Goal: Task Accomplishment & Management: Manage account settings

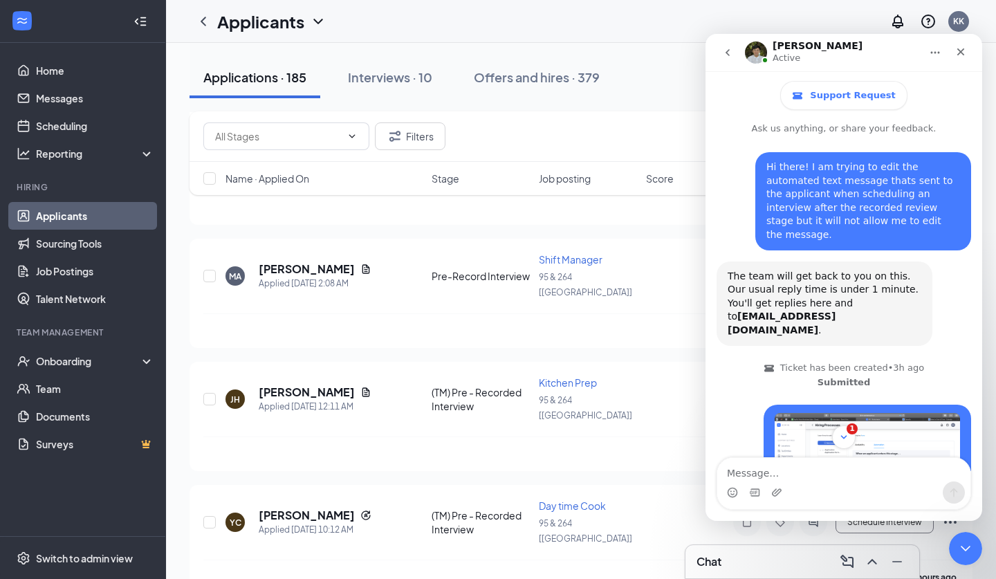
scroll to position [2, 0]
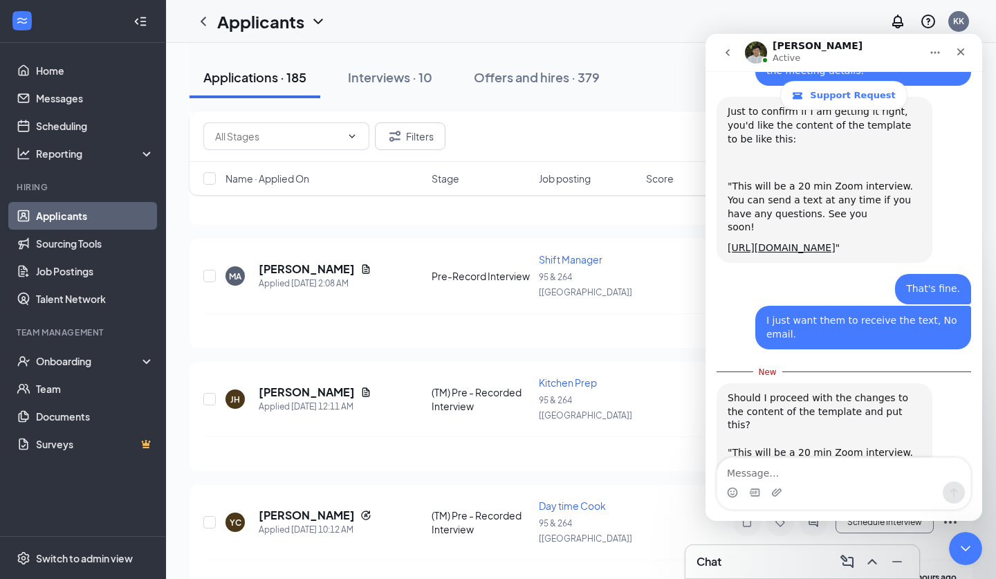
click at [841, 462] on textarea "Message…" at bounding box center [844, 470] width 253 height 24
type textarea "Yes"
click at [961, 494] on button "Send a message…" at bounding box center [954, 493] width 22 height 22
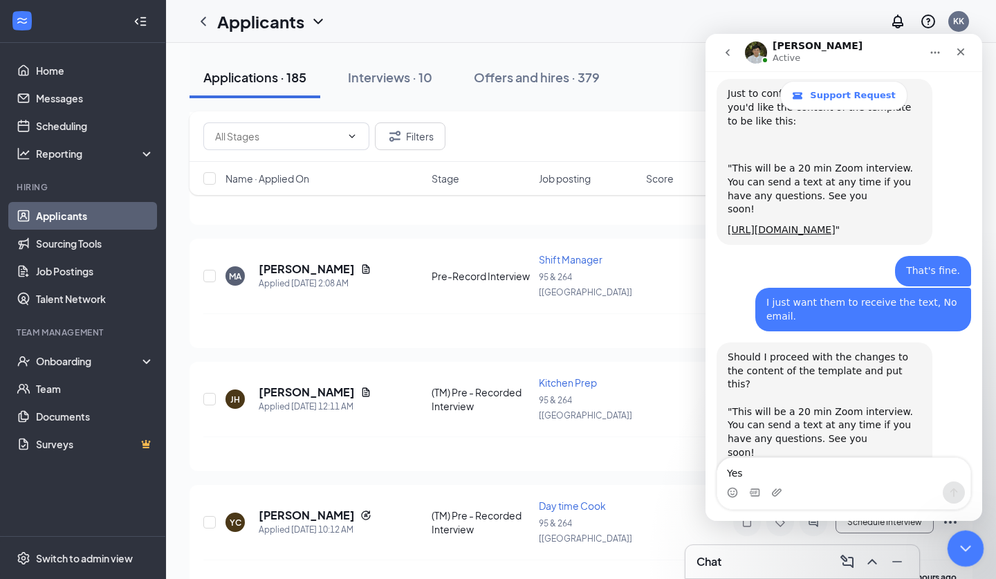
click at [970, 538] on icon "Close Intercom Messenger" at bounding box center [964, 546] width 17 height 17
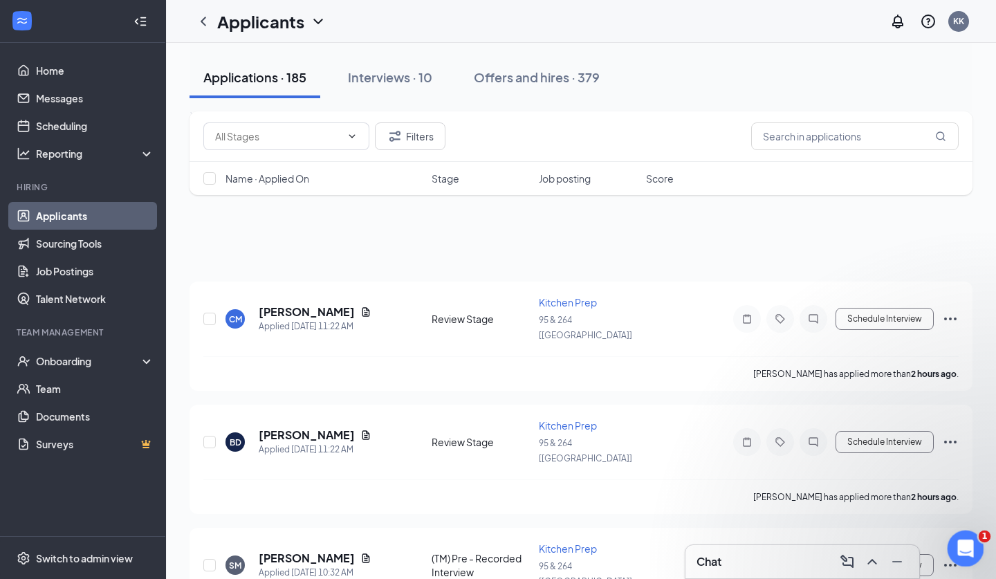
scroll to position [1042, 0]
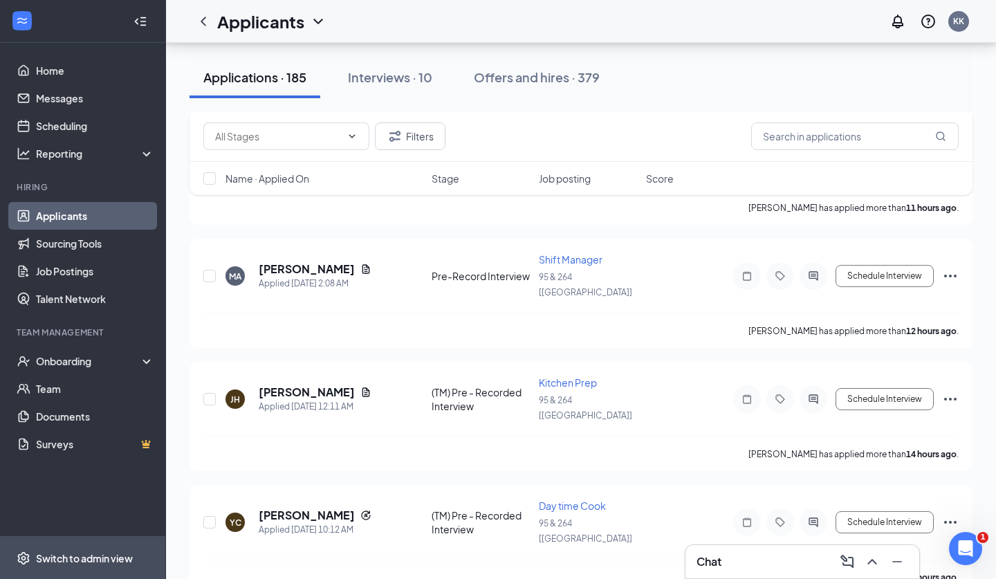
click at [104, 554] on div "Switch to admin view" at bounding box center [84, 559] width 97 height 14
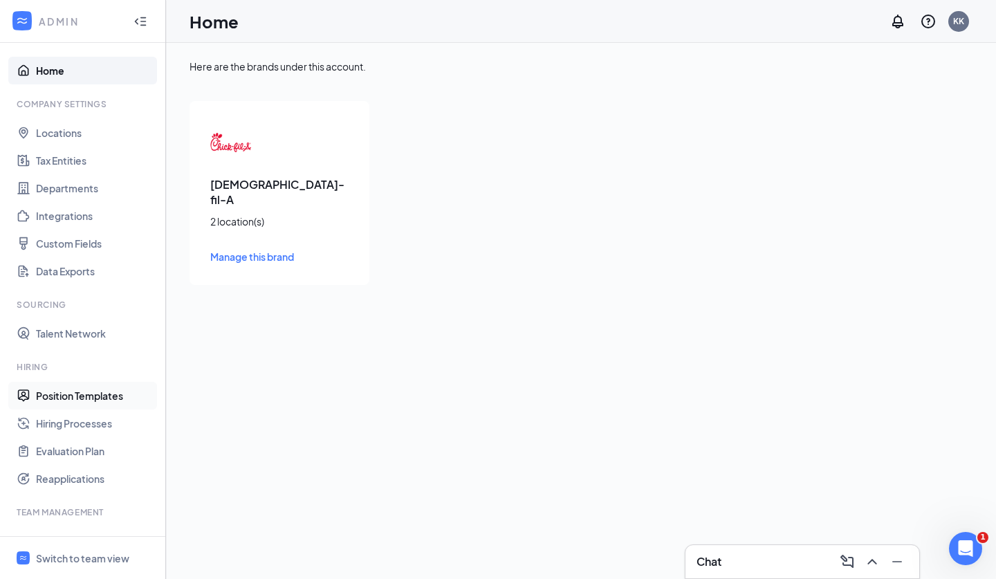
click at [84, 406] on link "Position Templates" at bounding box center [95, 396] width 118 height 28
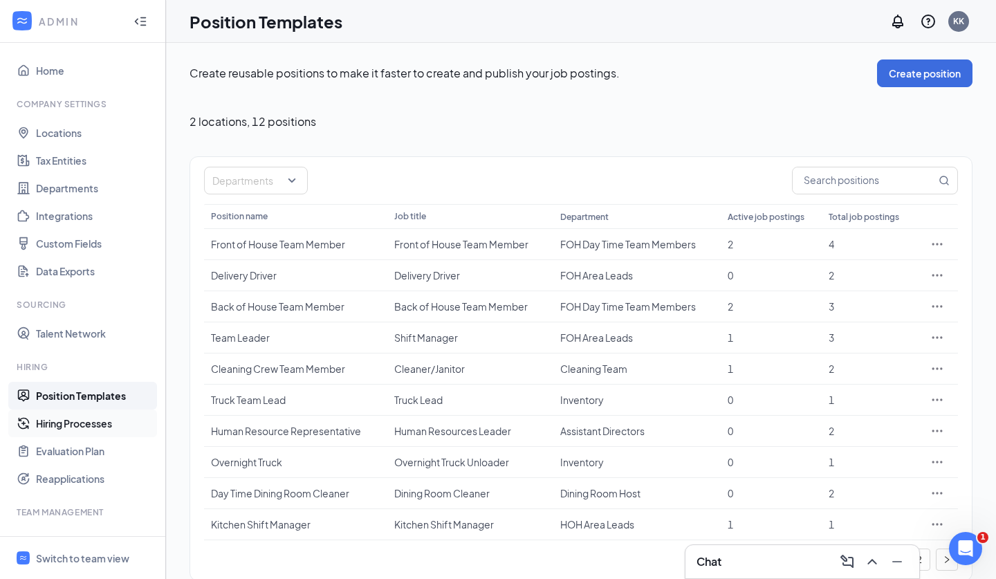
click at [89, 429] on link "Hiring Processes" at bounding box center [95, 424] width 118 height 28
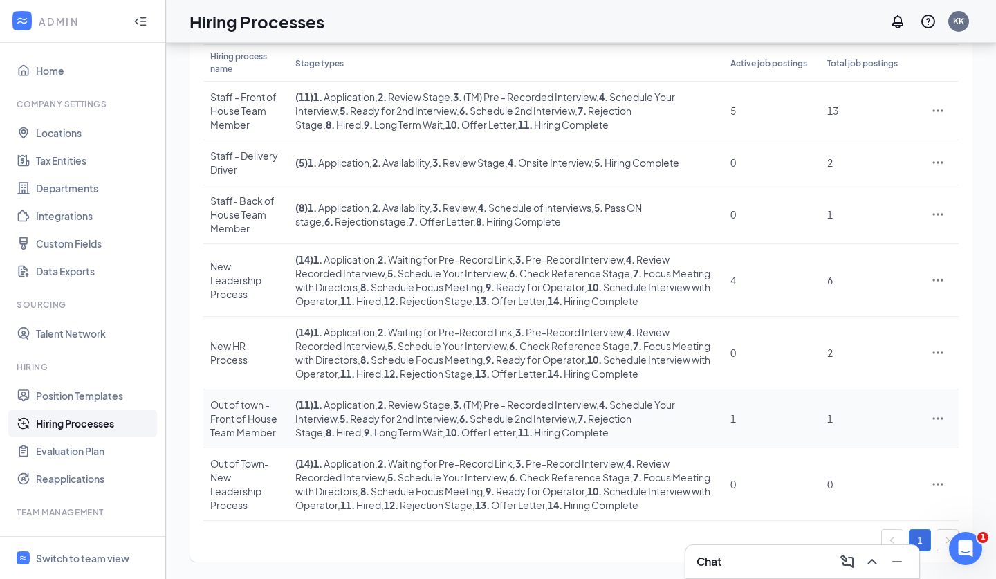
scroll to position [280, 0]
click at [941, 480] on icon "Ellipses" at bounding box center [938, 484] width 14 height 14
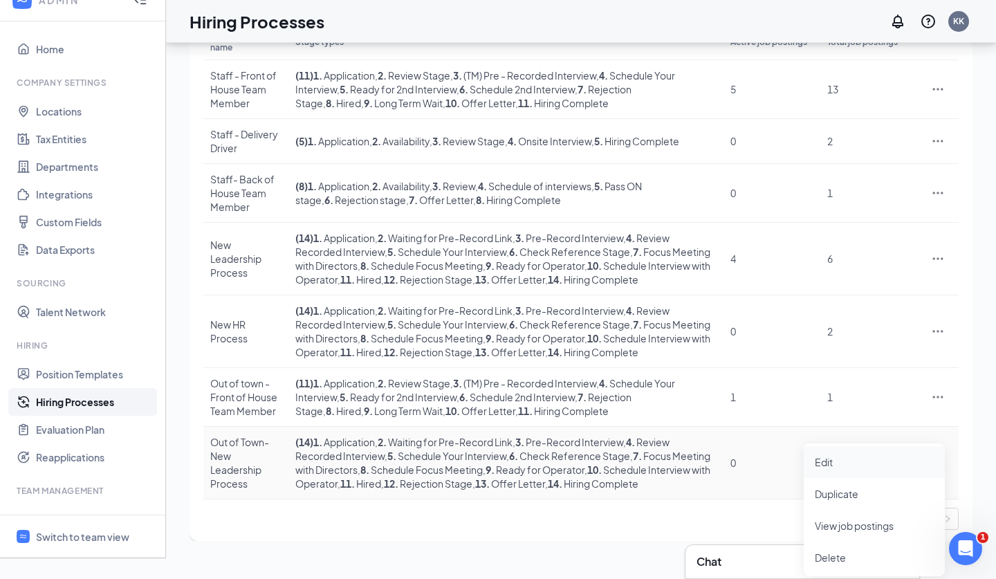
click at [863, 455] on span "Edit" at bounding box center [874, 462] width 119 height 15
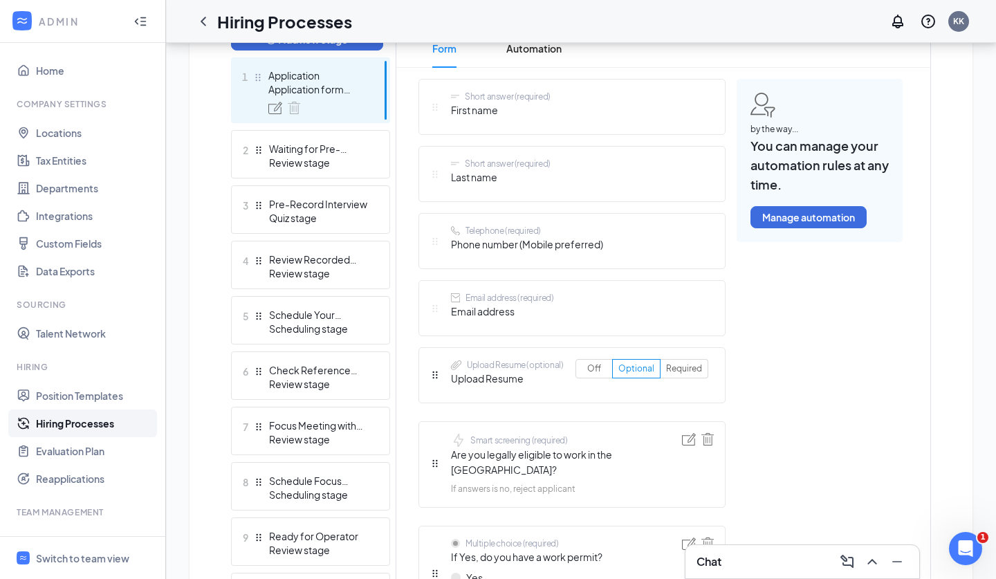
scroll to position [390, 0]
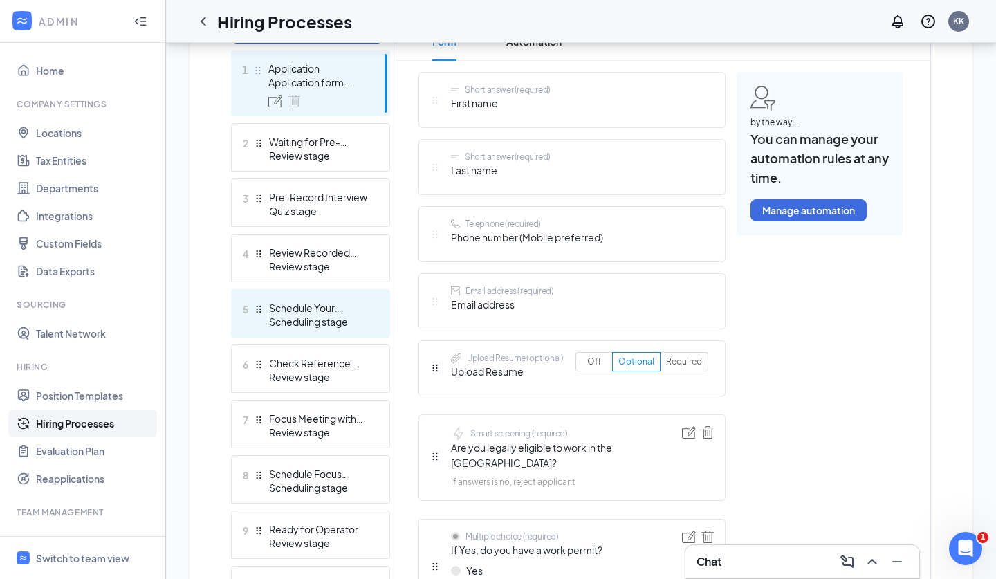
click at [351, 317] on div "Scheduling stage" at bounding box center [319, 322] width 101 height 14
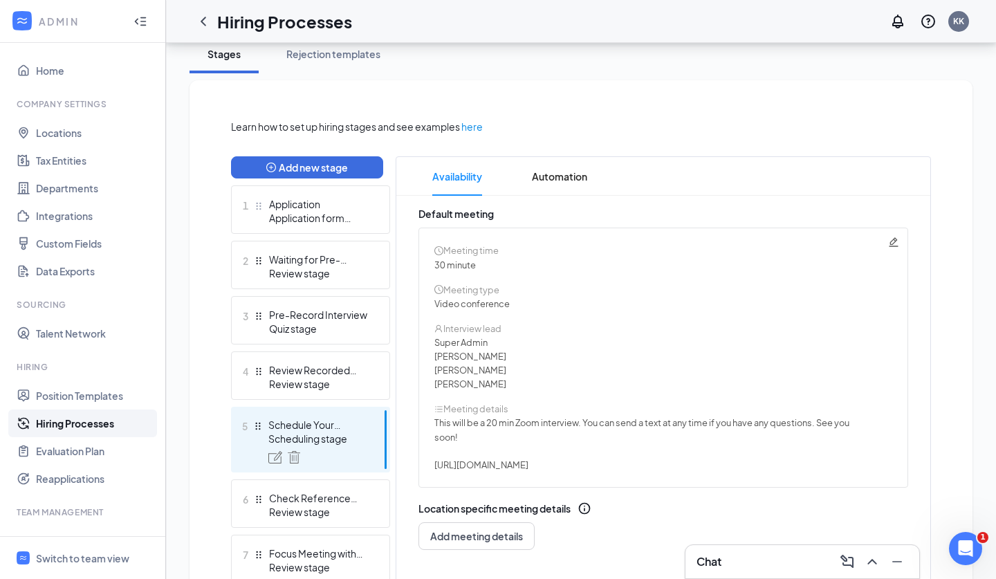
scroll to position [266, 0]
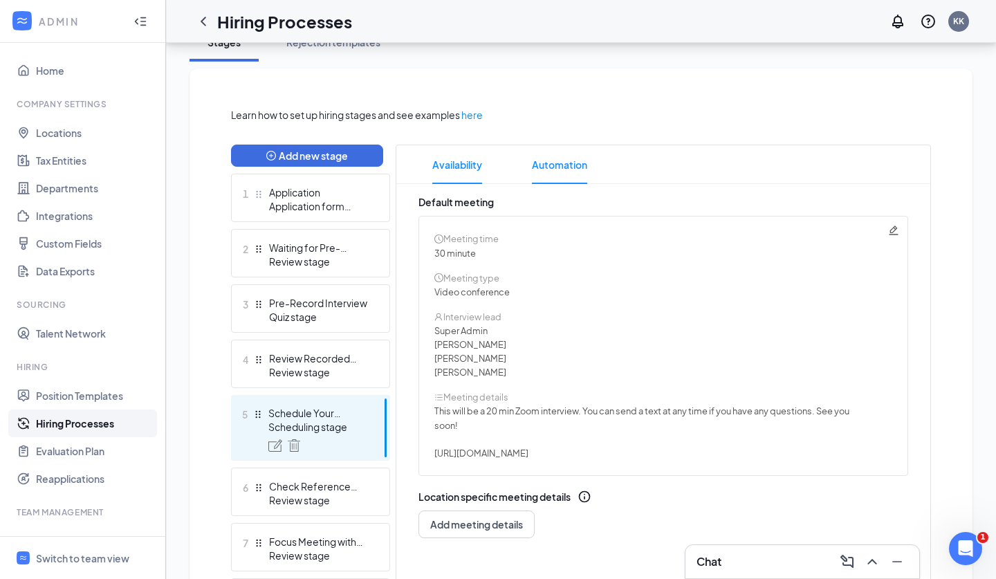
click at [554, 166] on span "Automation" at bounding box center [559, 164] width 55 height 39
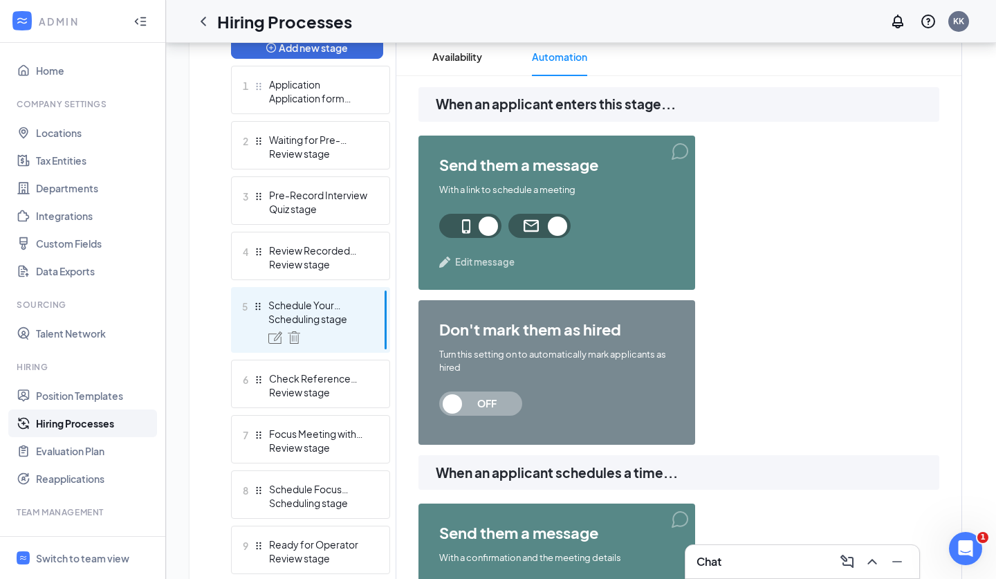
scroll to position [378, 0]
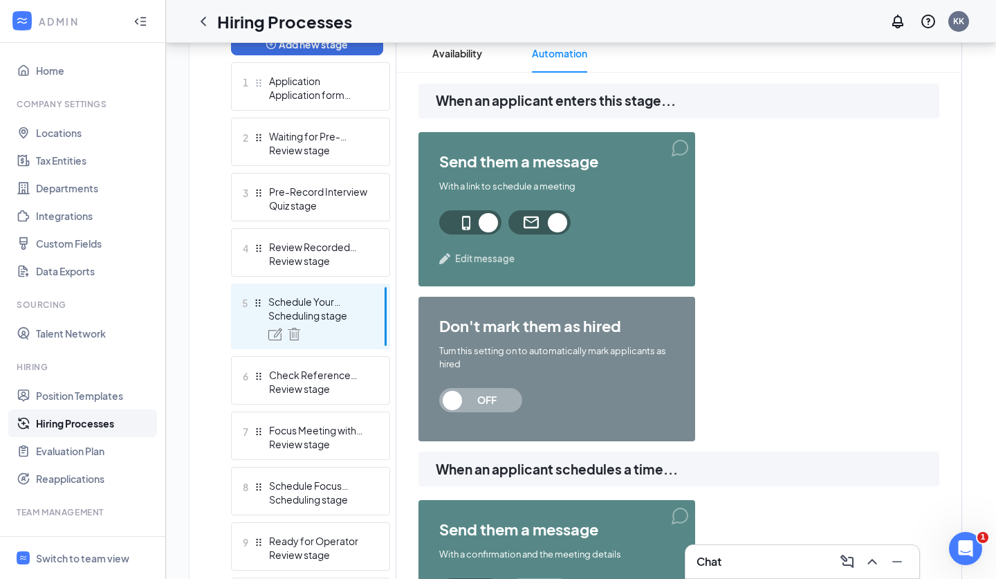
click at [474, 260] on span "Edit message" at bounding box center [485, 259] width 60 height 14
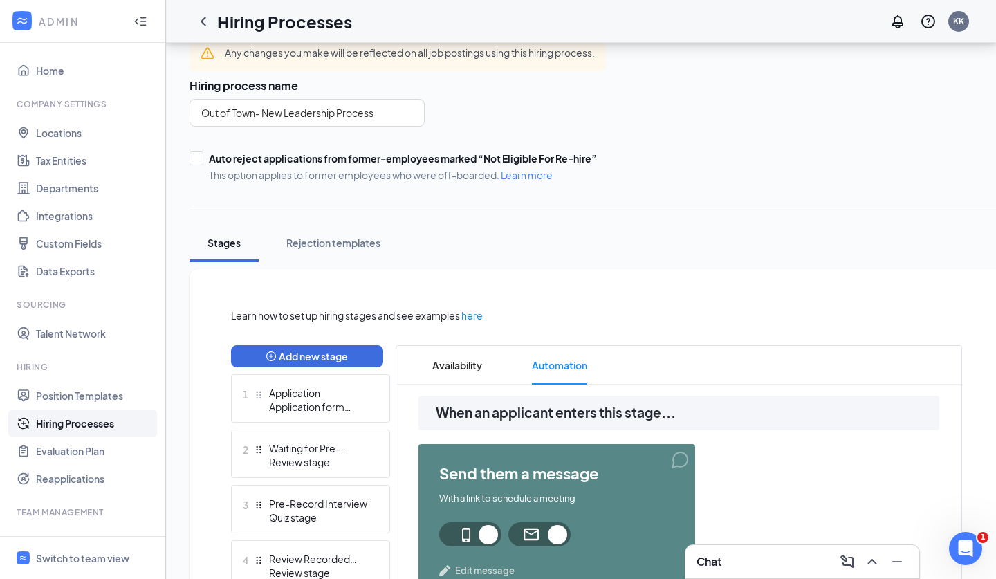
scroll to position [349, 0]
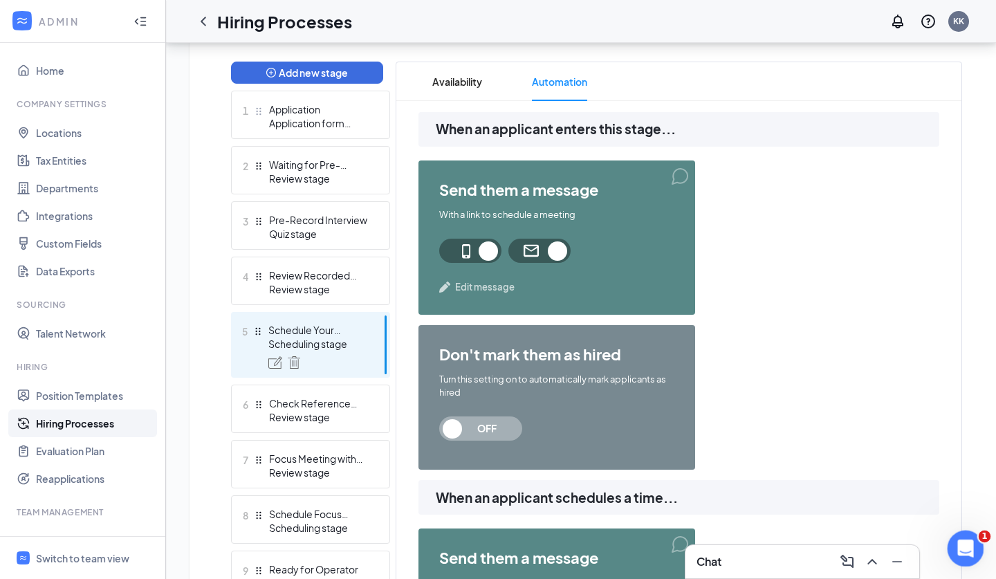
click at [977, 549] on div "Open Intercom Messenger" at bounding box center [964, 547] width 46 height 46
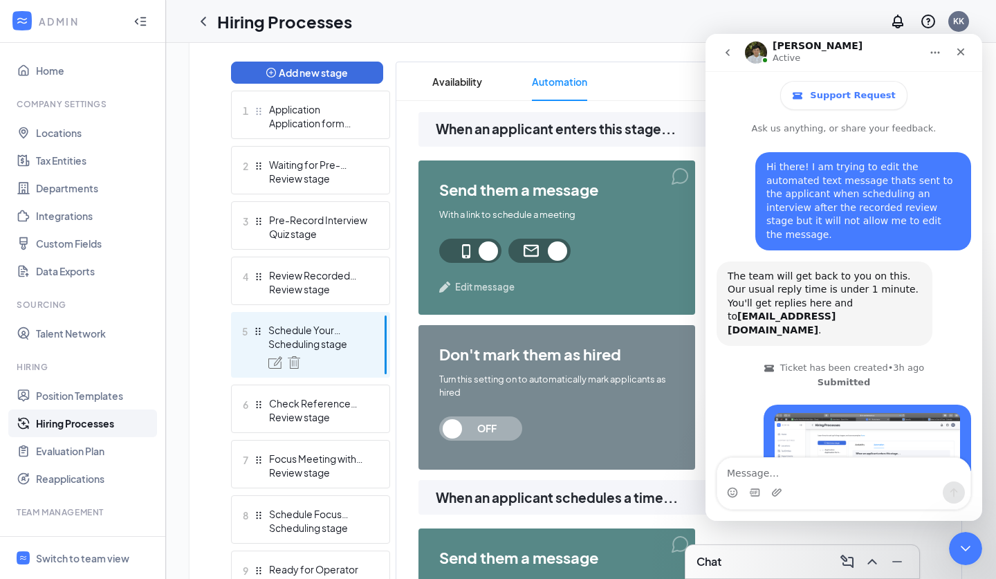
scroll to position [3560, 0]
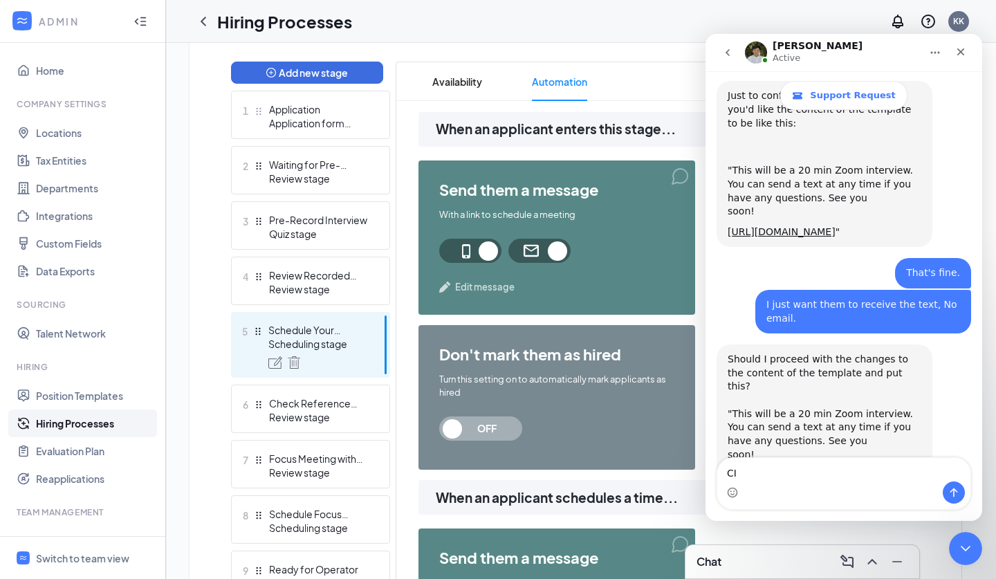
type textarea "C"
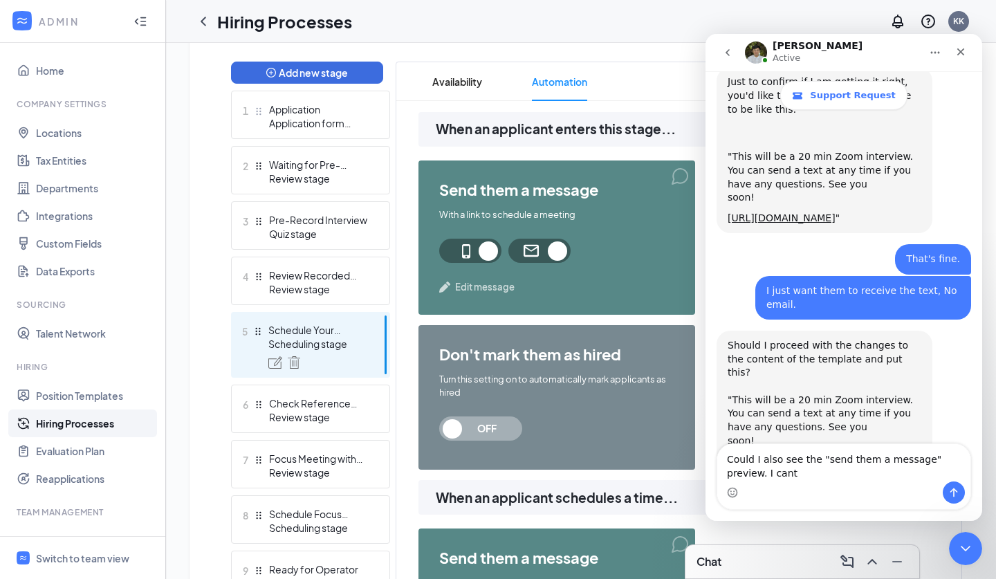
scroll to position [3627, 0]
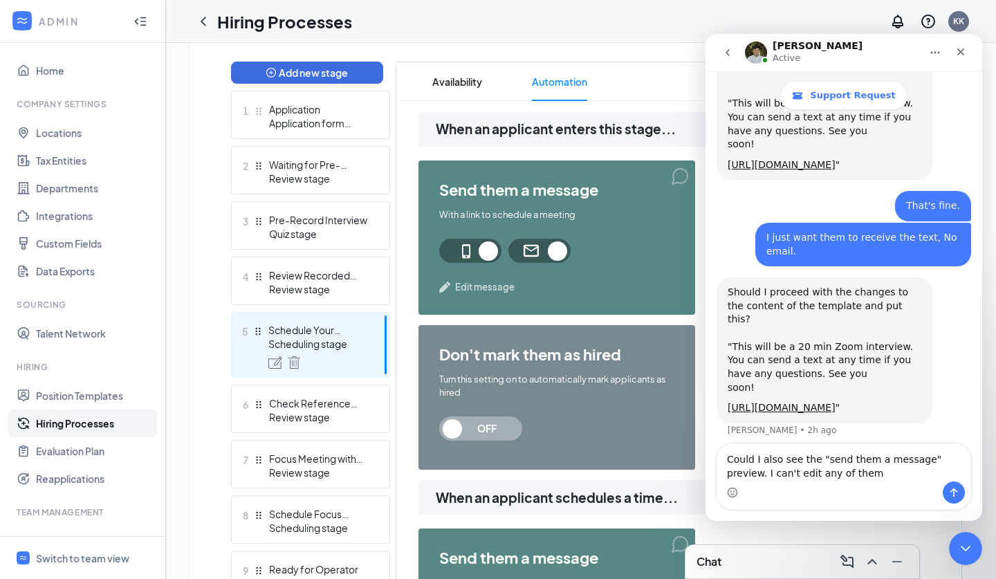
type textarea "Could I also see the "send them a message" preview. I can't edit any of them."
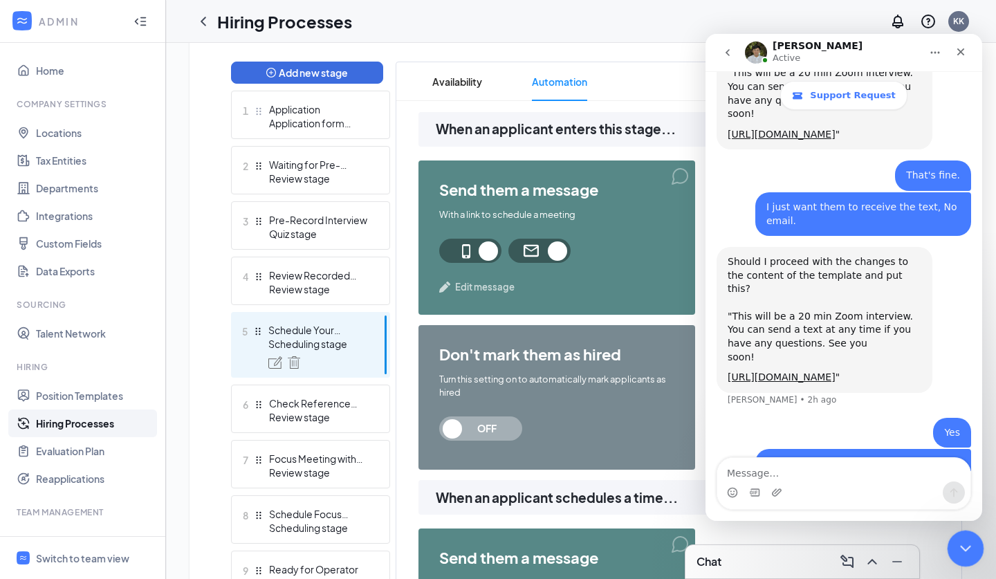
drag, startPoint x: 955, startPoint y: 550, endPoint x: 1887, endPoint y: 1074, distance: 1069.3
click at [953, 551] on div "Close Intercom Messenger" at bounding box center [963, 546] width 33 height 33
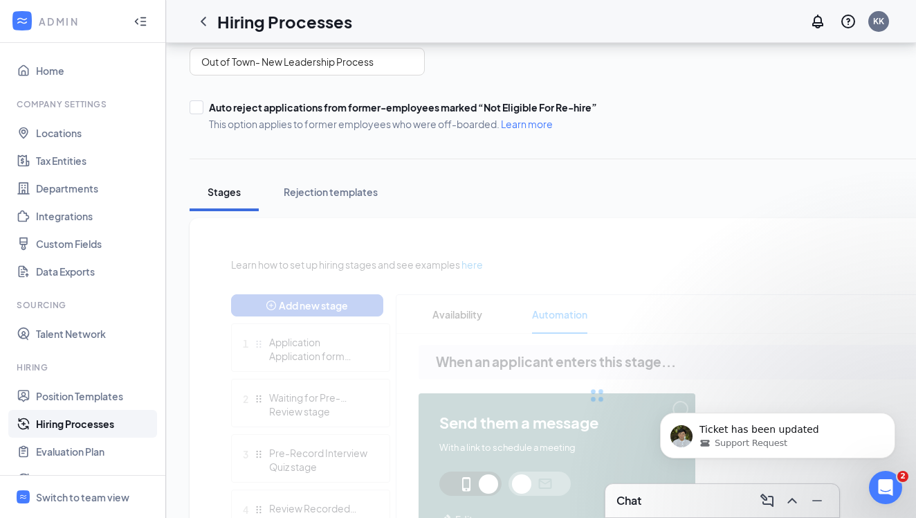
scroll to position [0, 0]
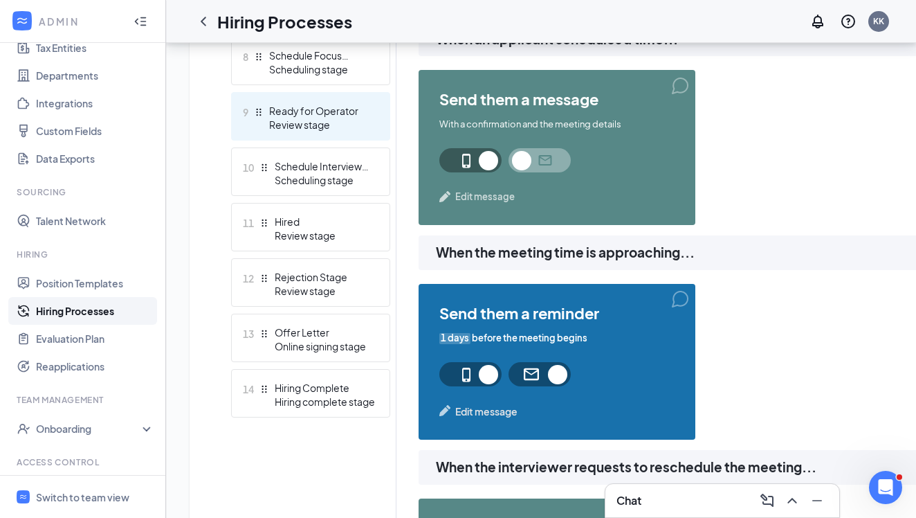
scroll to position [822, 0]
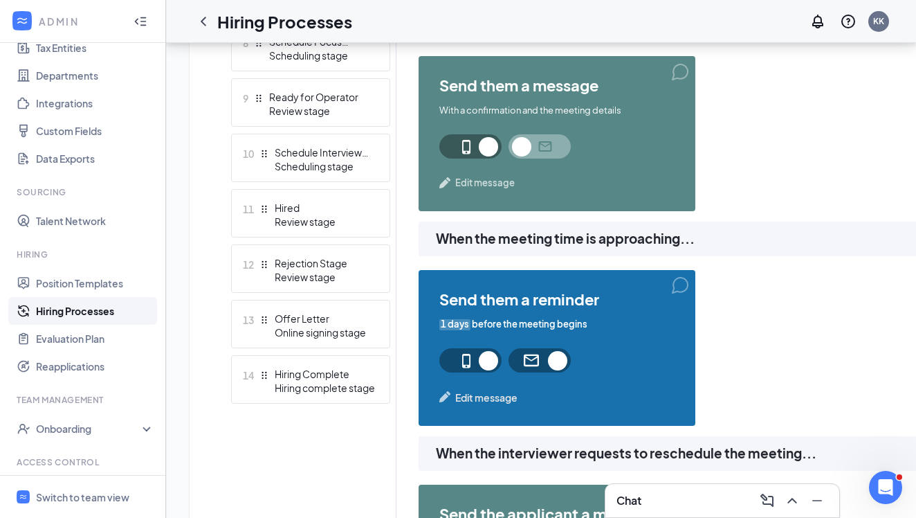
click at [212, 34] on div "Hiring Processes" at bounding box center [271, 22] width 163 height 28
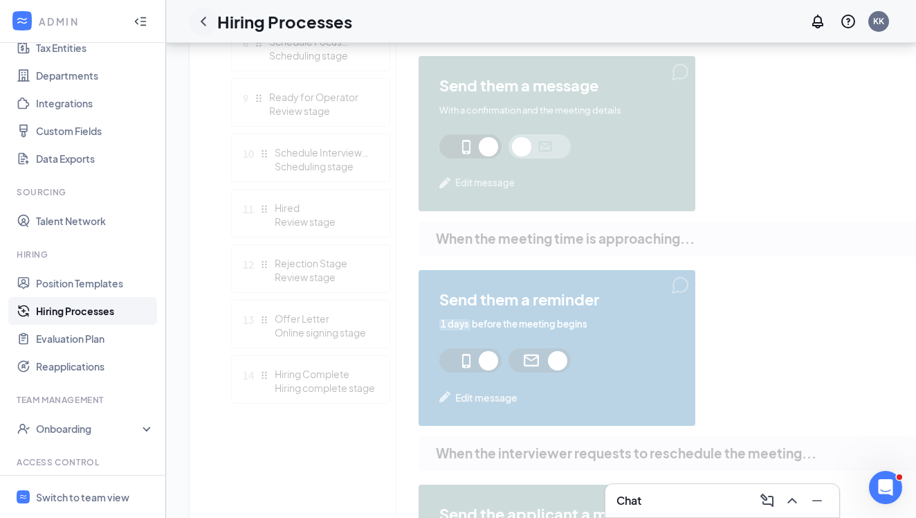
click at [209, 27] on icon "ChevronLeft" at bounding box center [203, 21] width 17 height 17
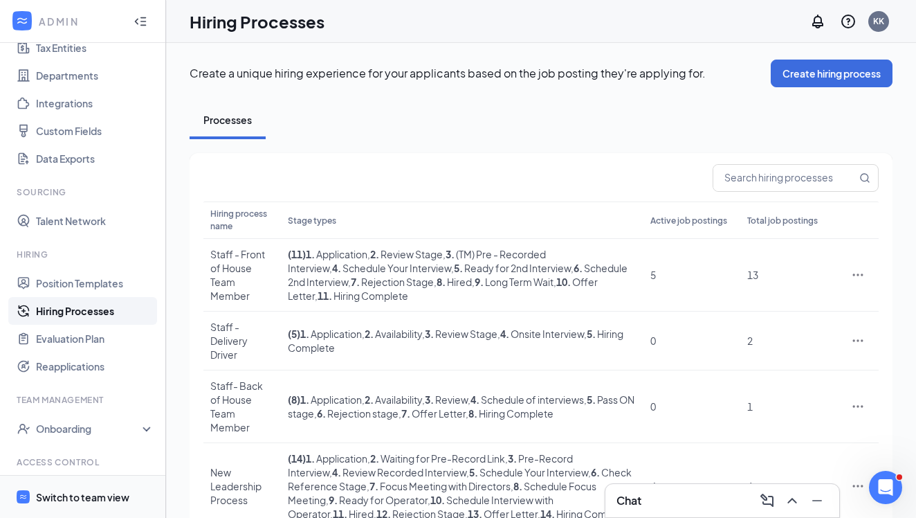
click at [90, 497] on div "Switch to team view" at bounding box center [82, 497] width 93 height 14
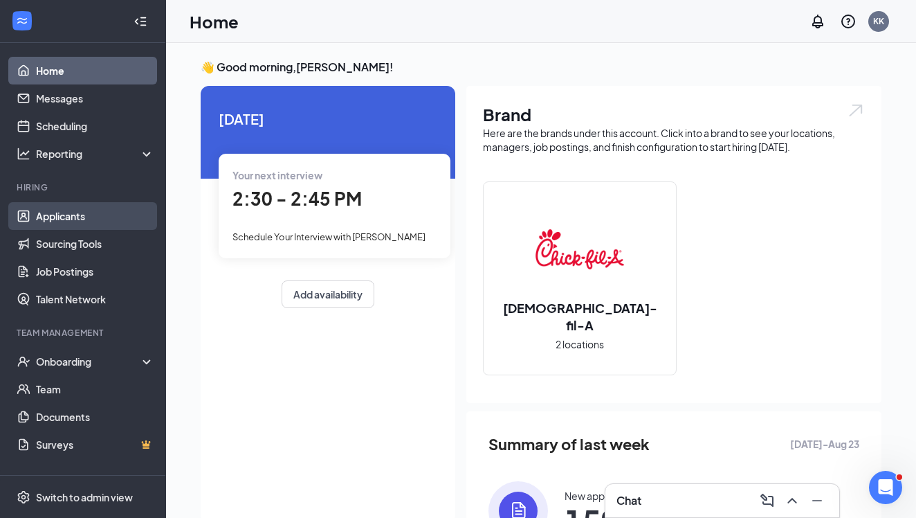
click at [62, 227] on link "Applicants" at bounding box center [95, 216] width 118 height 28
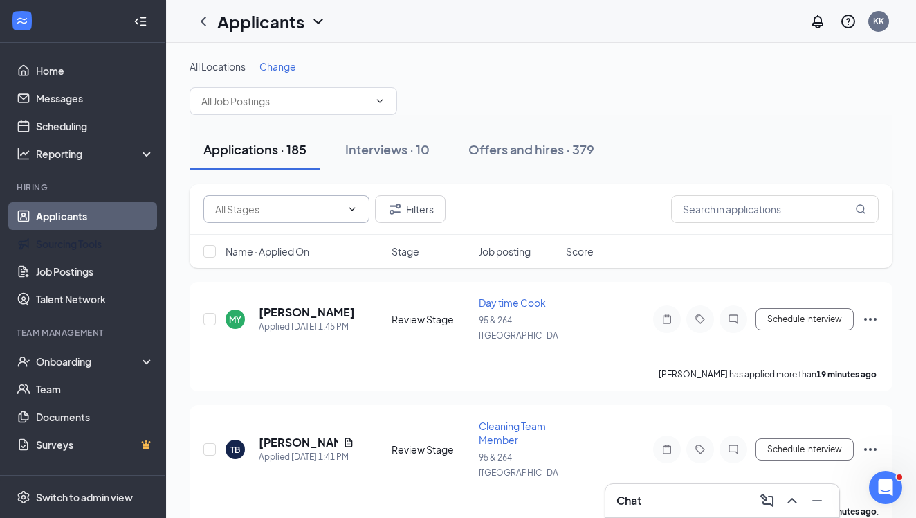
click at [333, 202] on input "text" at bounding box center [278, 208] width 126 height 15
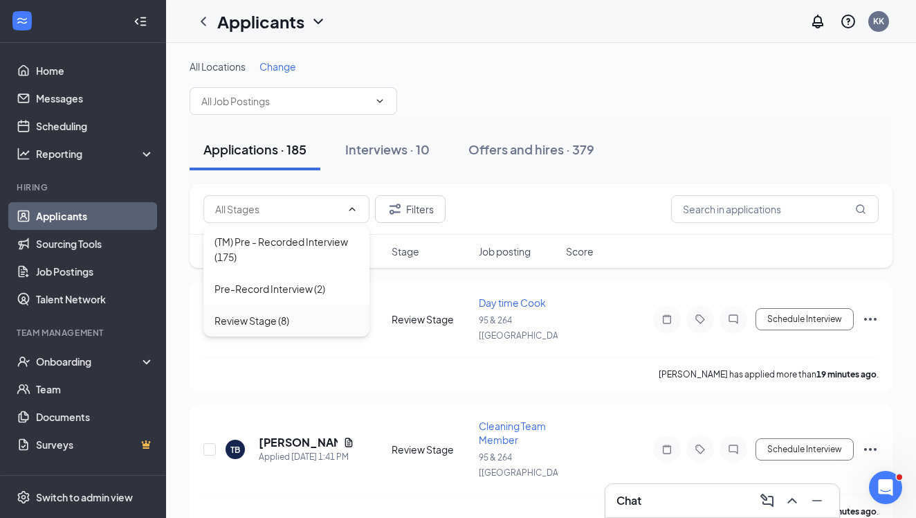
click at [255, 325] on div "Review Stage (8)" at bounding box center [252, 320] width 75 height 15
type input "Review Stage (8)"
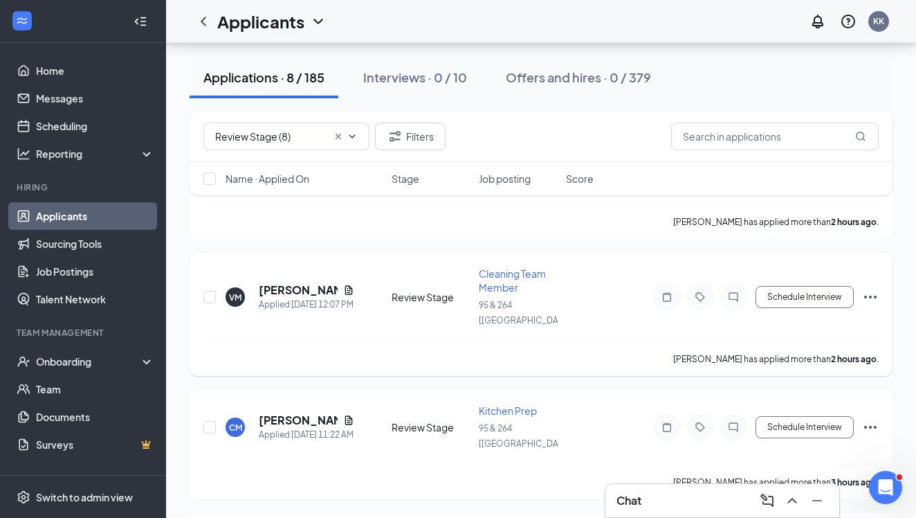
scroll to position [658, 0]
click at [80, 374] on div "Onboarding" at bounding box center [83, 361] width 166 height 28
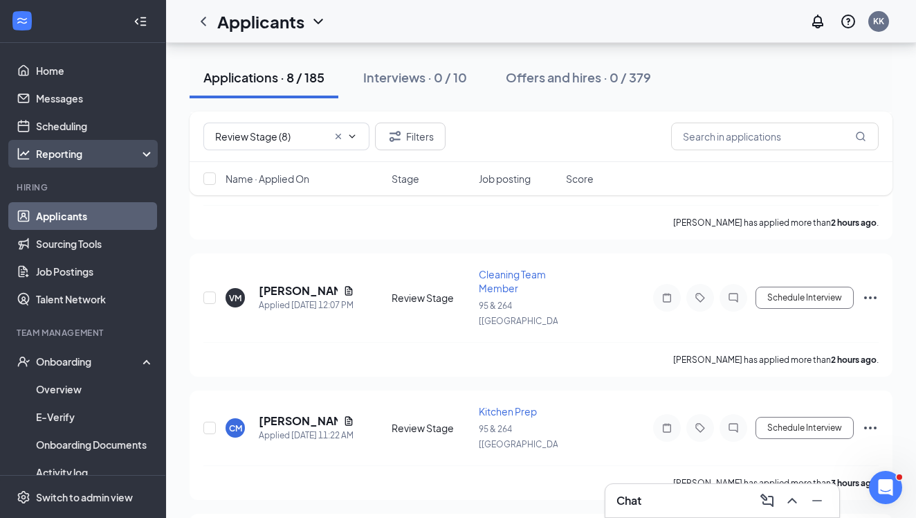
click at [135, 156] on div "Reporting" at bounding box center [95, 154] width 119 height 14
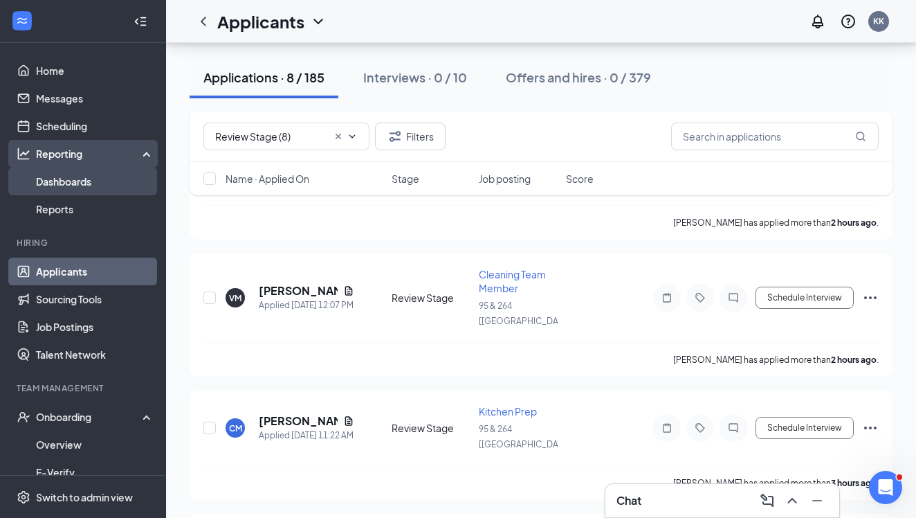
click at [120, 174] on link "Dashboards" at bounding box center [95, 181] width 118 height 28
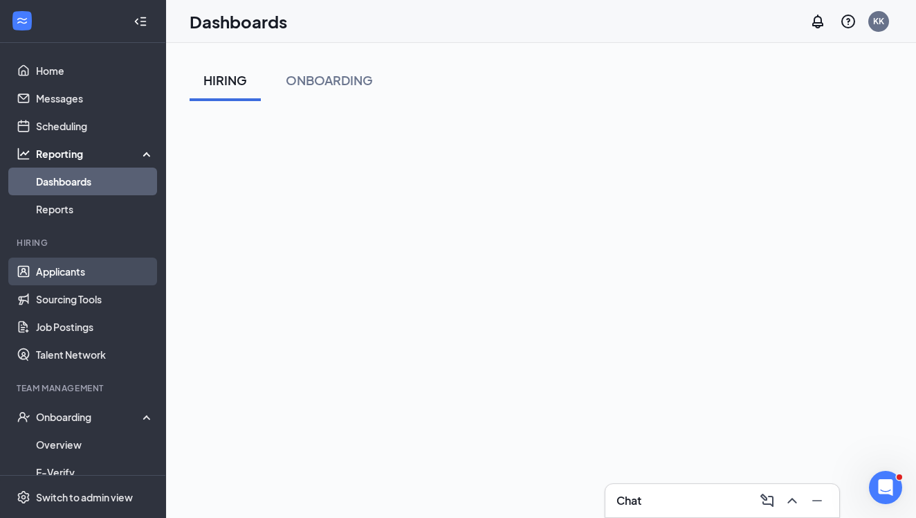
click at [58, 272] on link "Applicants" at bounding box center [95, 271] width 118 height 28
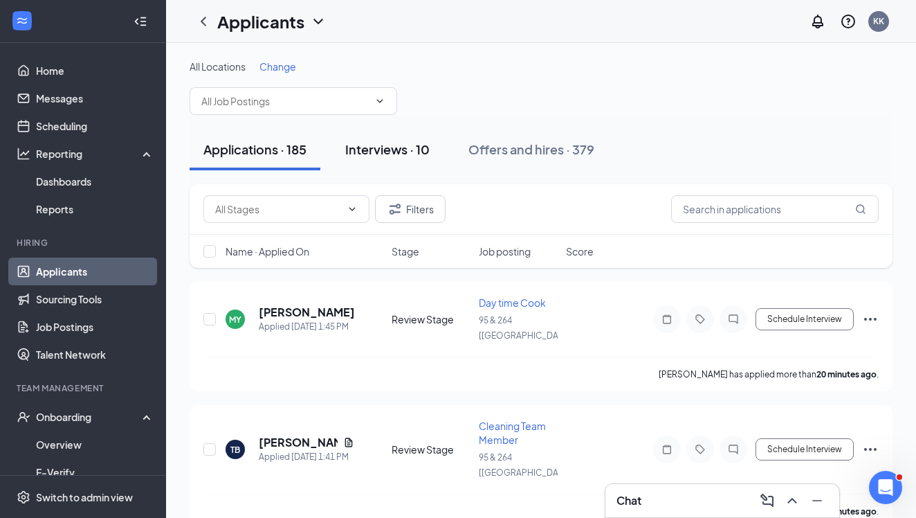
click at [370, 164] on button "Interviews · 10" at bounding box center [387, 150] width 112 height 42
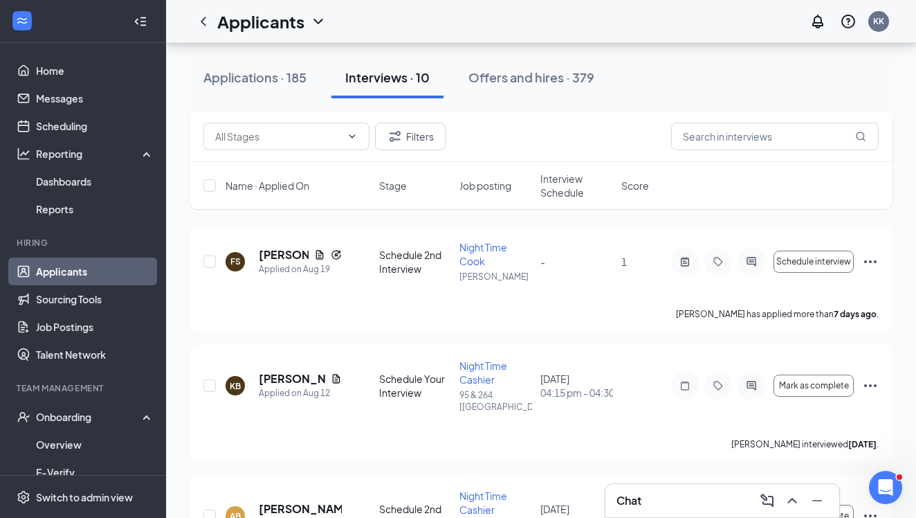
scroll to position [322, 0]
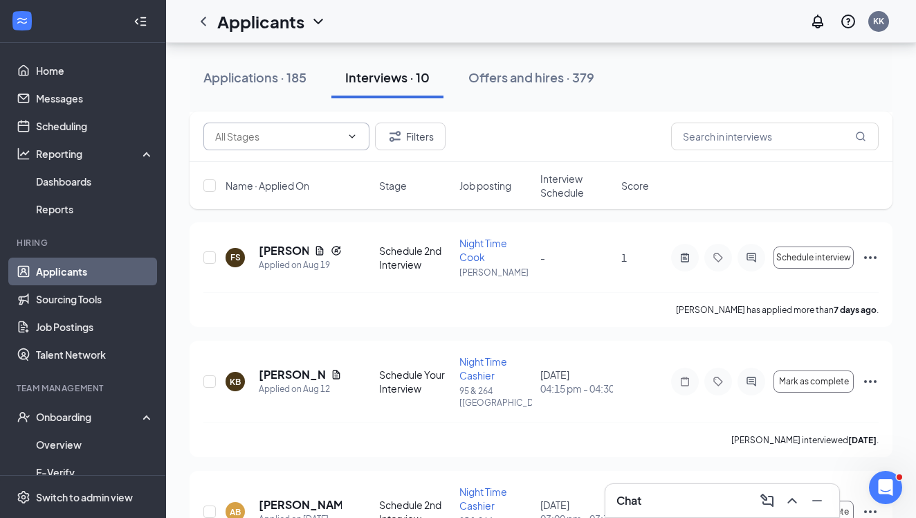
click at [361, 129] on span at bounding box center [286, 136] width 166 height 28
click at [552, 97] on button "Offers and hires · 379" at bounding box center [532, 78] width 154 height 42
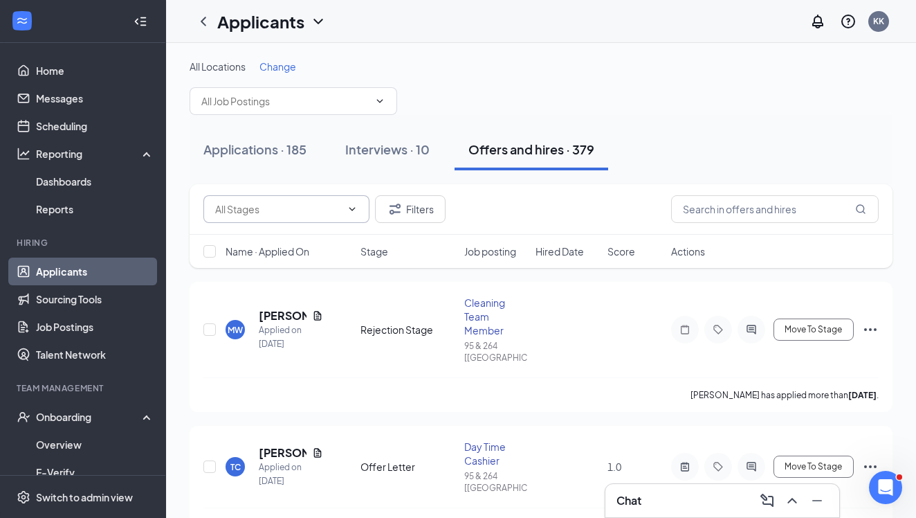
click at [330, 219] on span at bounding box center [286, 209] width 166 height 28
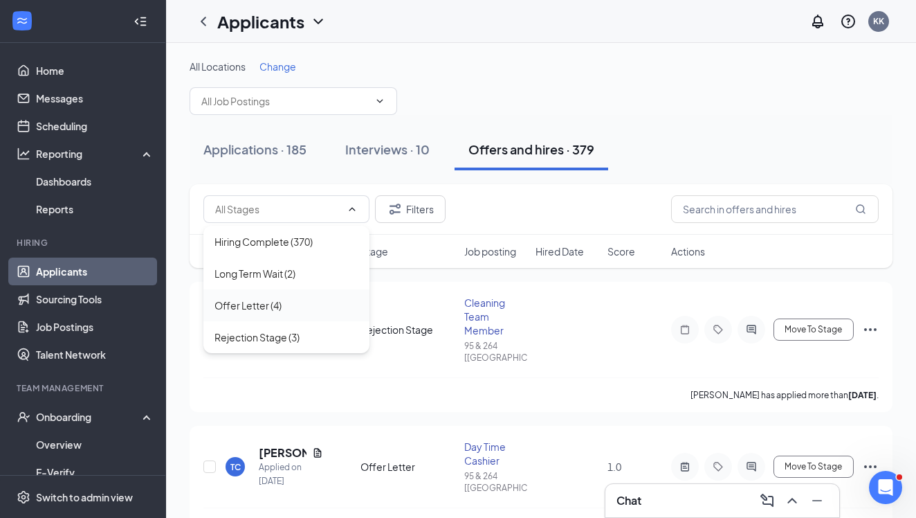
click at [291, 298] on div "Offer Letter (4)" at bounding box center [287, 305] width 144 height 15
type input "Offer Letter (4)"
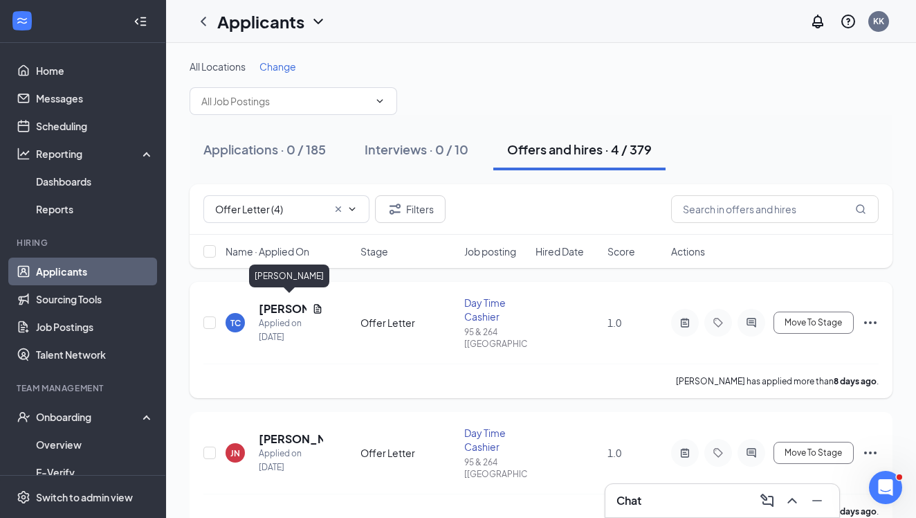
click at [282, 307] on h5 "Taylor Calhoun" at bounding box center [283, 308] width 48 height 15
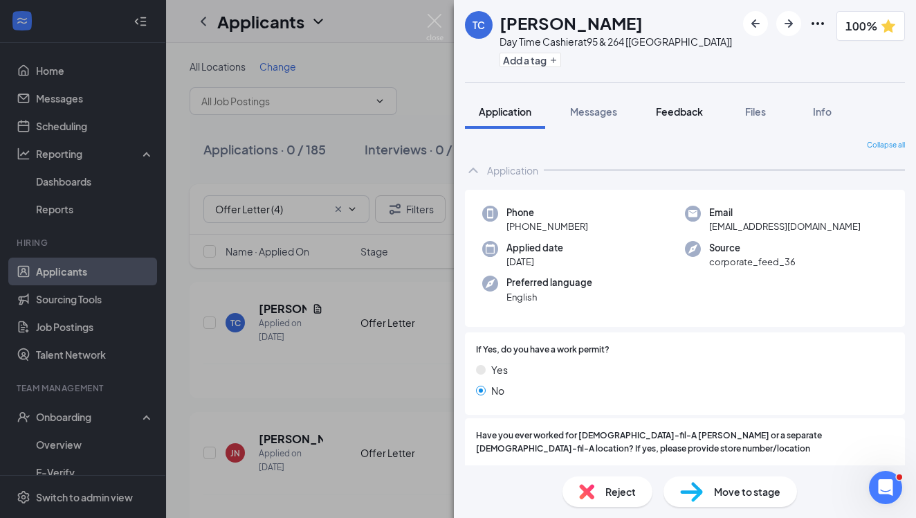
click at [677, 116] on span "Feedback" at bounding box center [679, 111] width 47 height 12
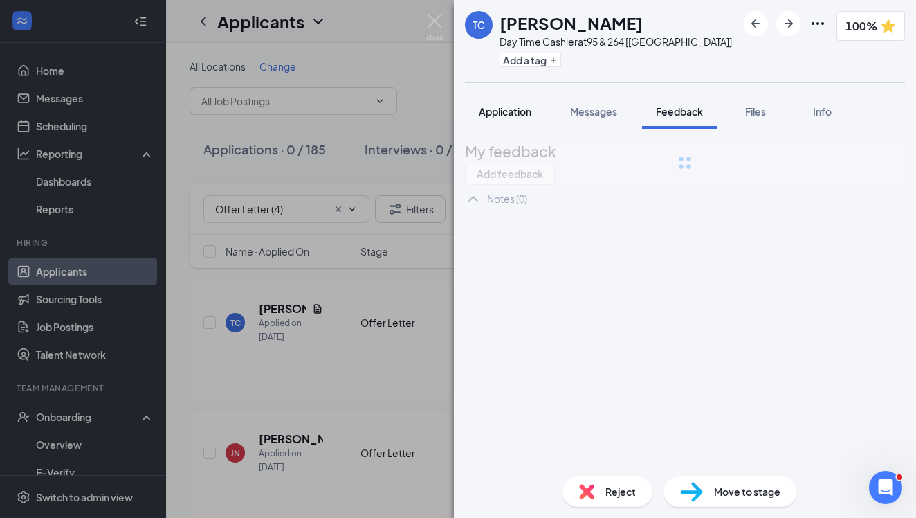
click at [528, 118] on div "TC Taylor Calhoun Day Time Cashier at 95 & 264 [NC] Add a tag 100% Application …" at bounding box center [685, 259] width 462 height 518
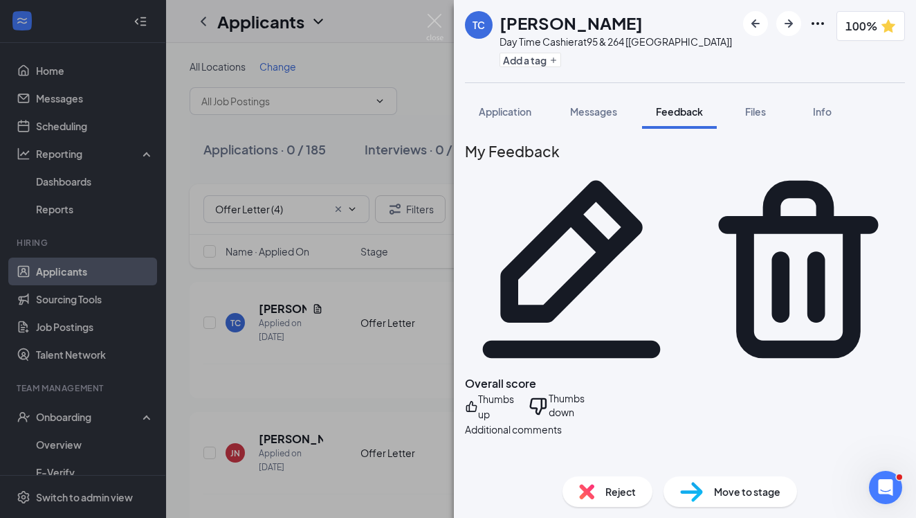
click at [361, 141] on div "TC Taylor Calhoun Day Time Cashier at 95 & 264 [NC] Add a tag 100% Application …" at bounding box center [458, 259] width 916 height 518
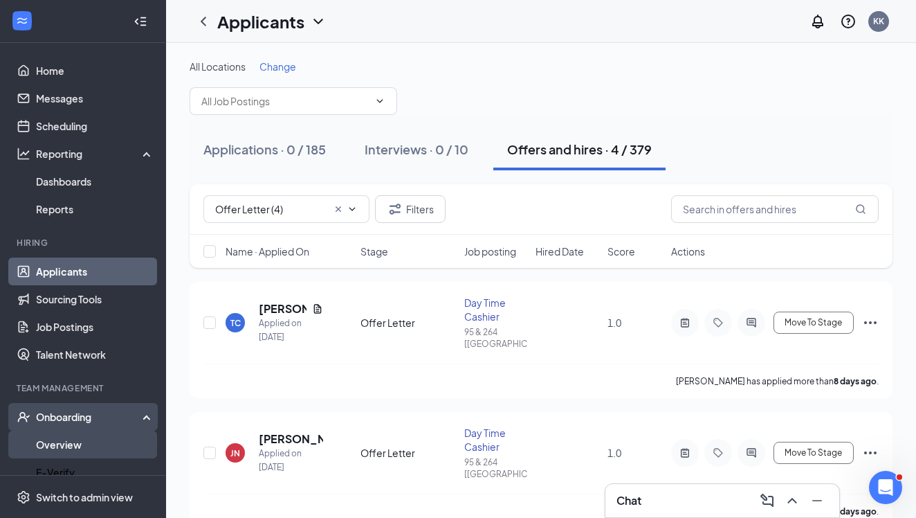
click at [73, 442] on link "Overview" at bounding box center [95, 444] width 118 height 28
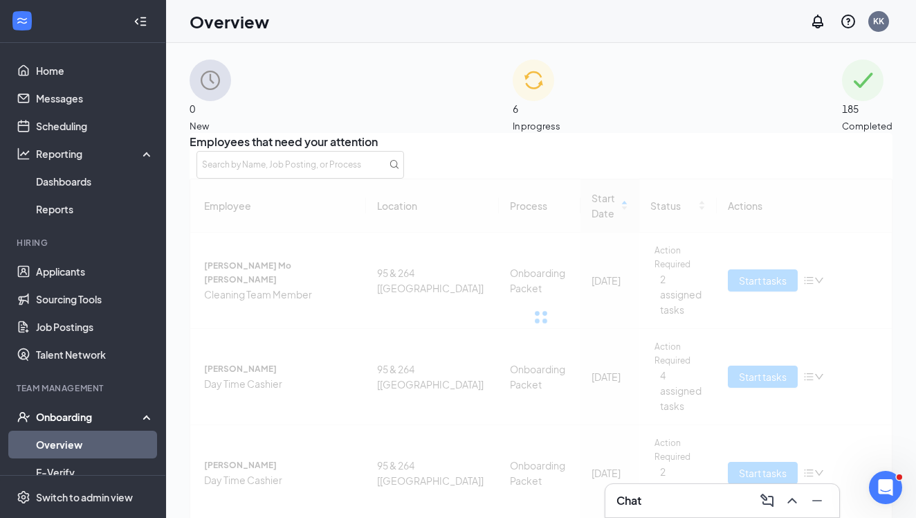
click at [549, 114] on span "6" at bounding box center [537, 108] width 48 height 15
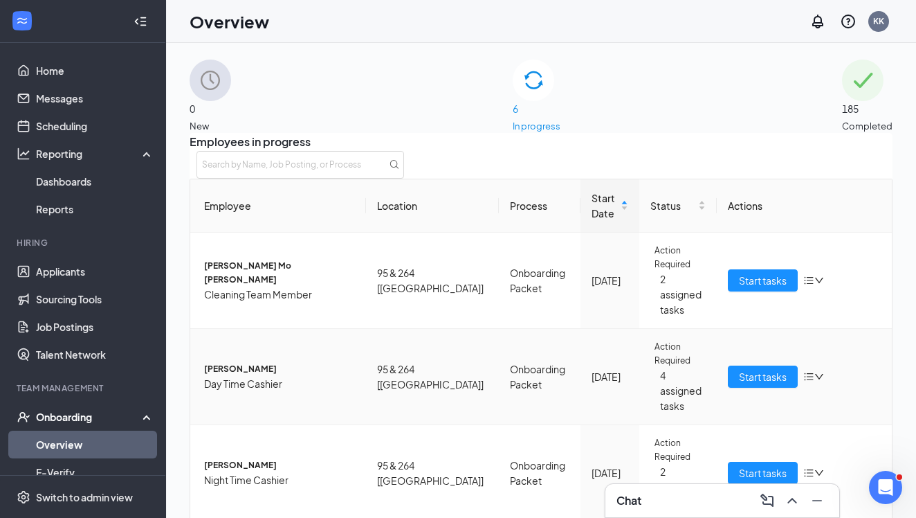
scroll to position [25, 0]
click at [751, 369] on span "Start tasks" at bounding box center [763, 376] width 48 height 15
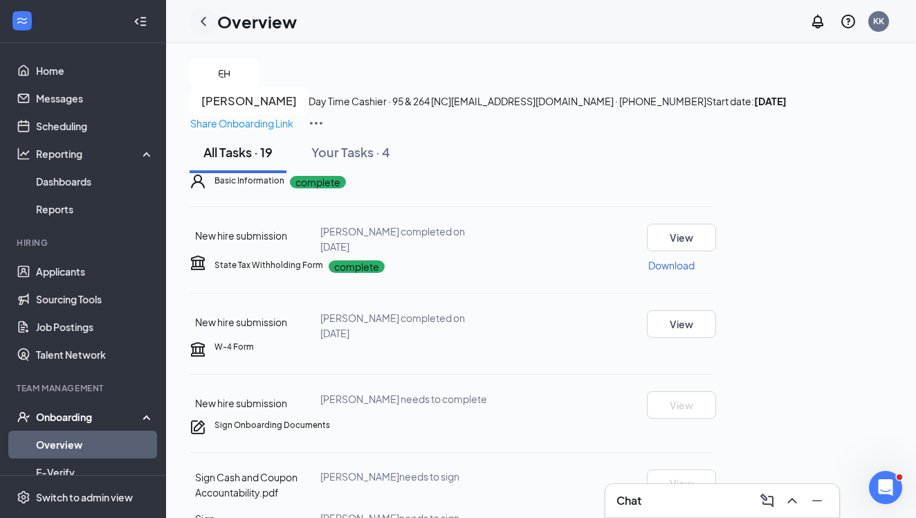
click at [206, 24] on icon "ChevronLeft" at bounding box center [203, 21] width 17 height 17
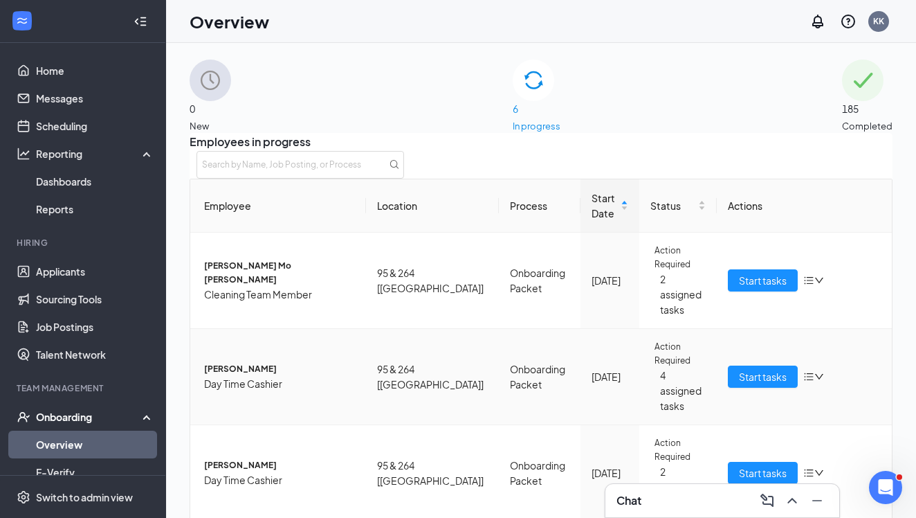
scroll to position [248, 0]
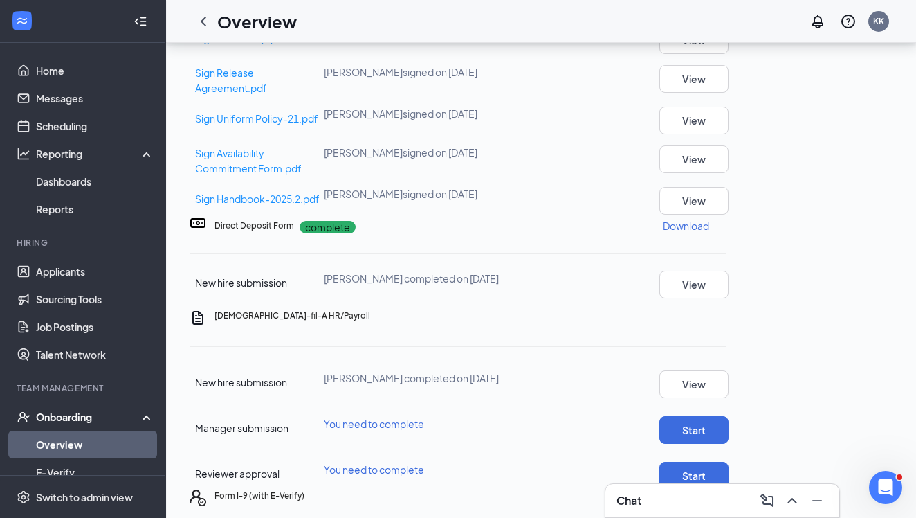
scroll to position [660, 0]
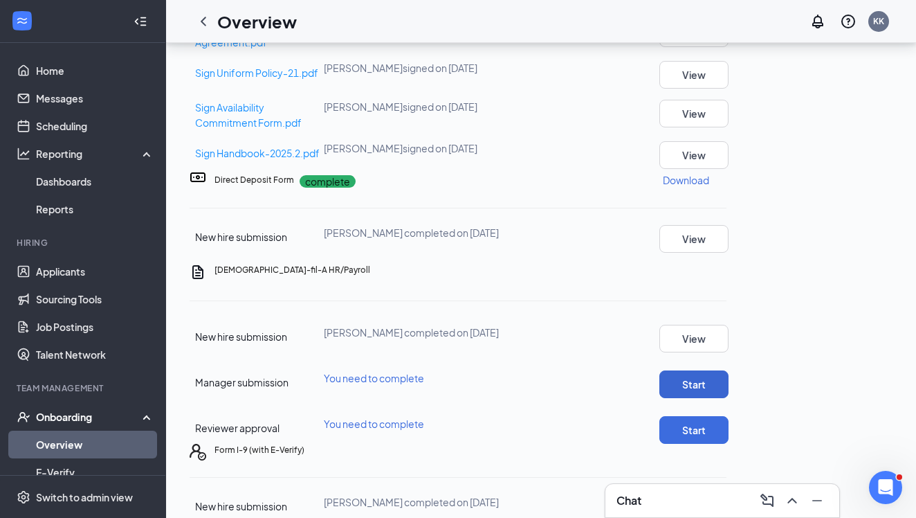
click at [729, 370] on button "Start" at bounding box center [693, 384] width 69 height 28
click at [729, 416] on button "Start" at bounding box center [693, 430] width 69 height 28
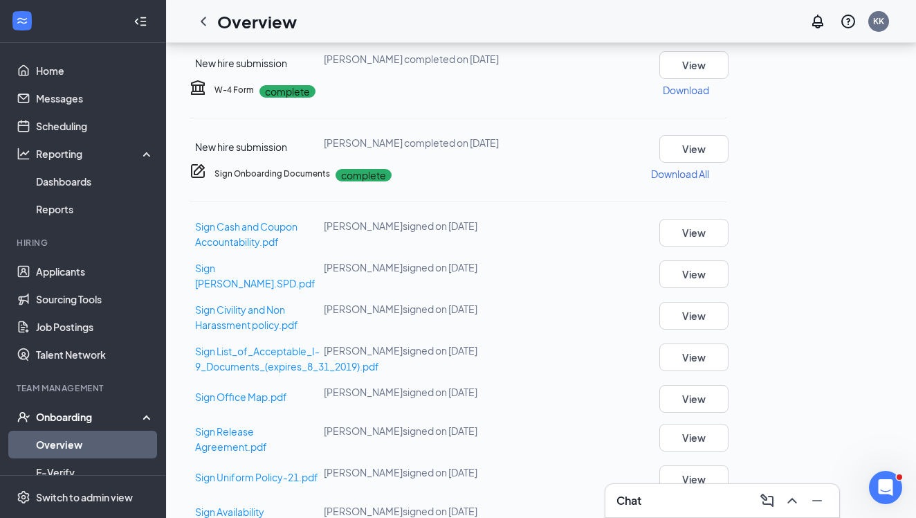
scroll to position [131, 0]
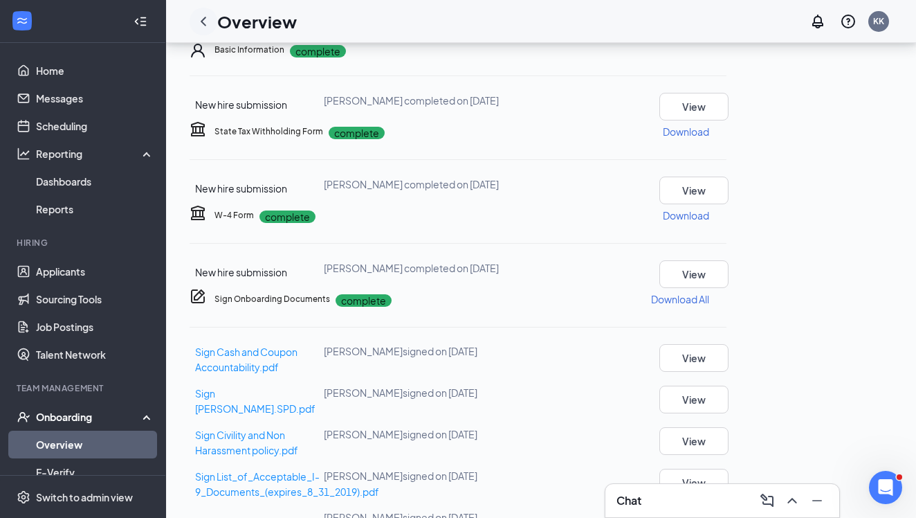
click at [202, 23] on icon "ChevronLeft" at bounding box center [203, 21] width 17 height 17
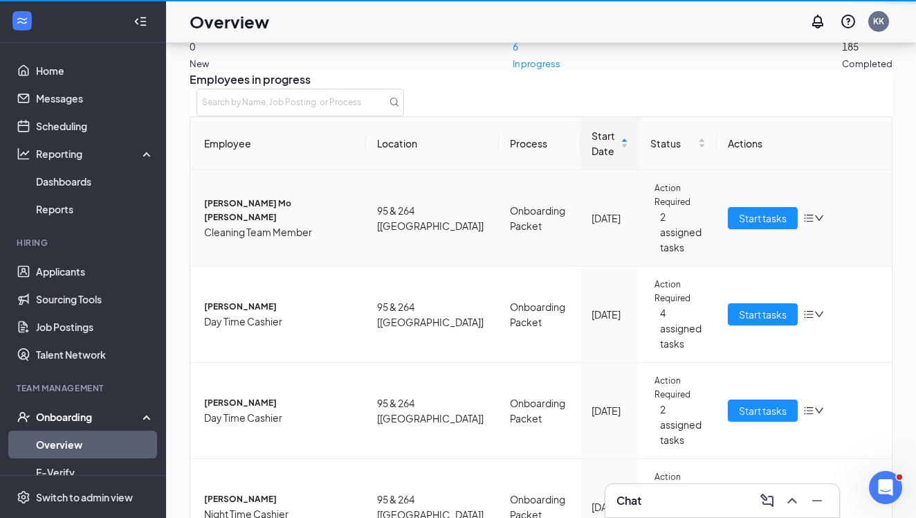
scroll to position [62, 0]
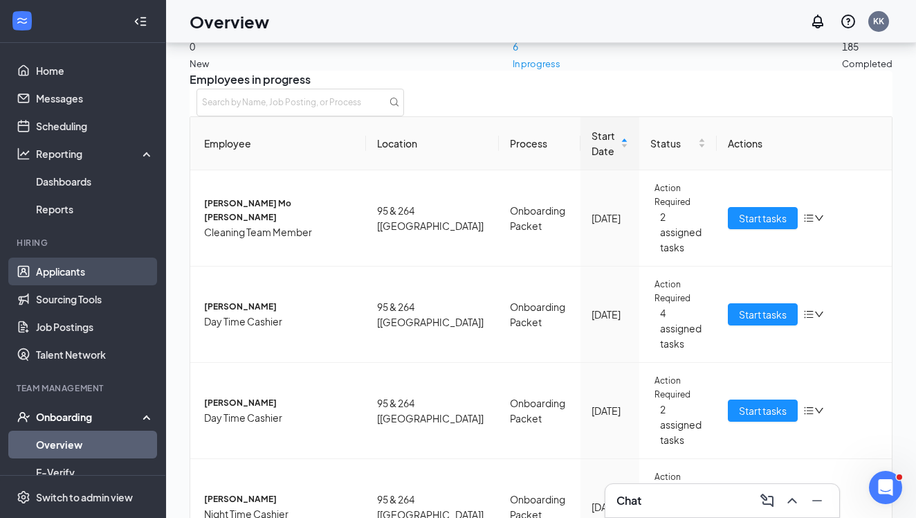
click at [104, 267] on link "Applicants" at bounding box center [95, 271] width 118 height 28
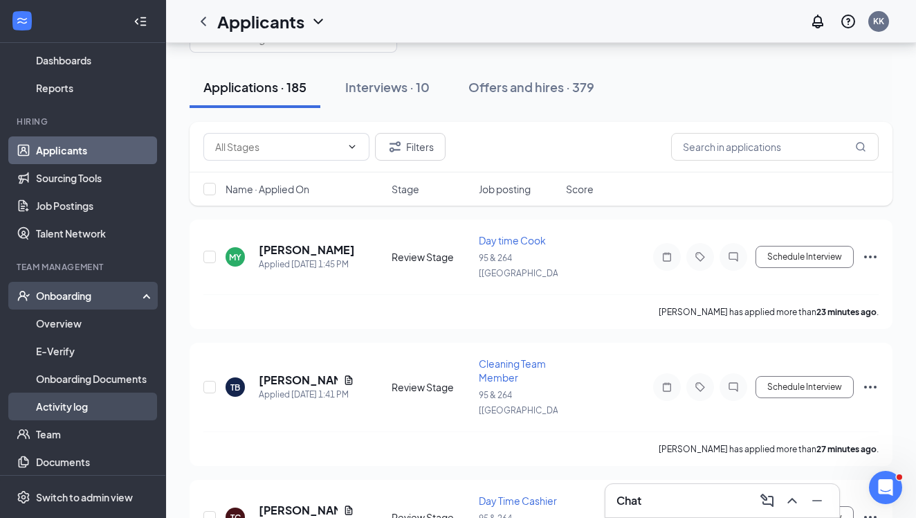
scroll to position [123, 0]
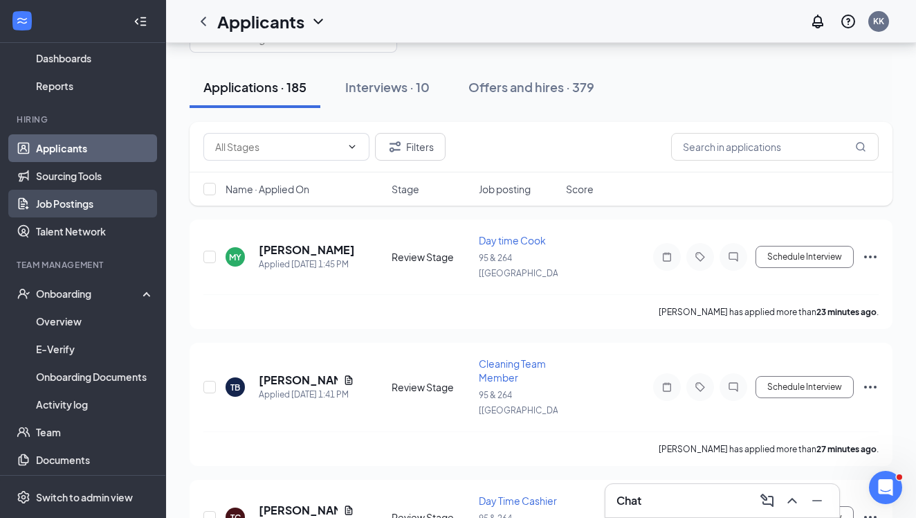
click at [57, 206] on link "Job Postings" at bounding box center [95, 204] width 118 height 28
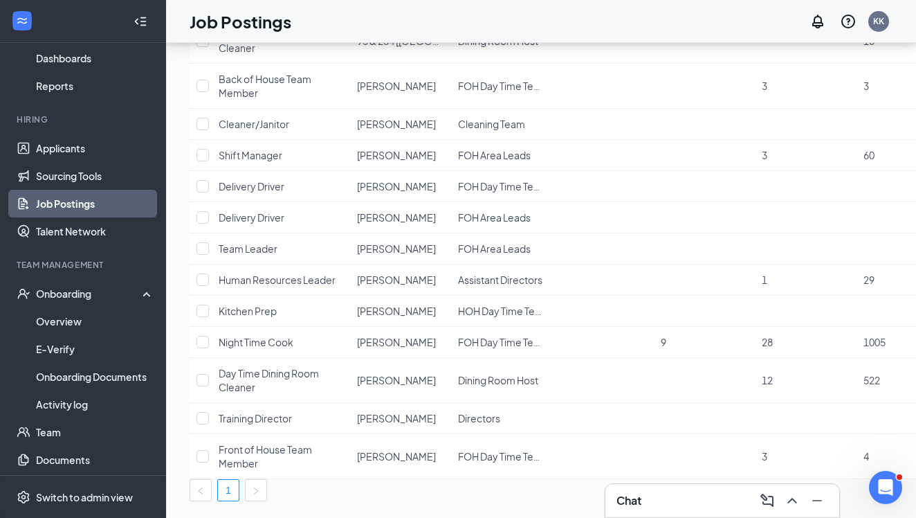
scroll to position [629, 0]
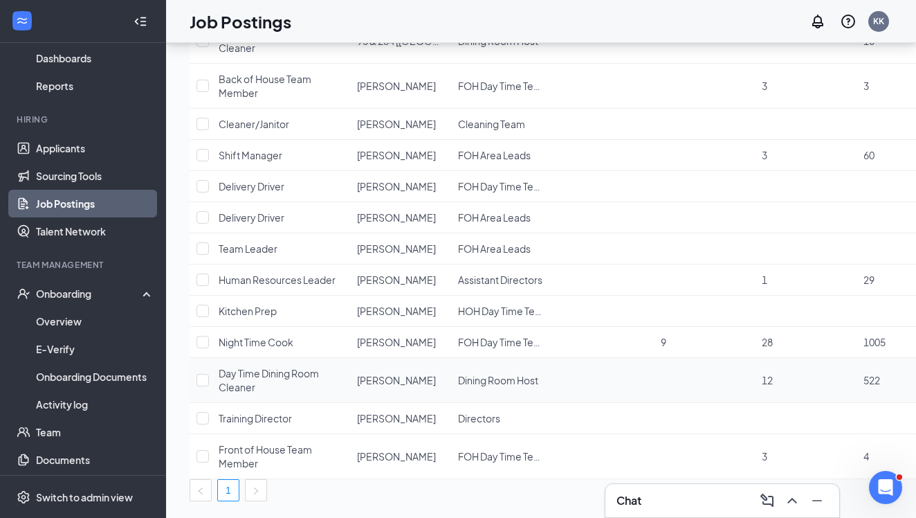
click at [654, 358] on td at bounding box center [603, 380] width 101 height 45
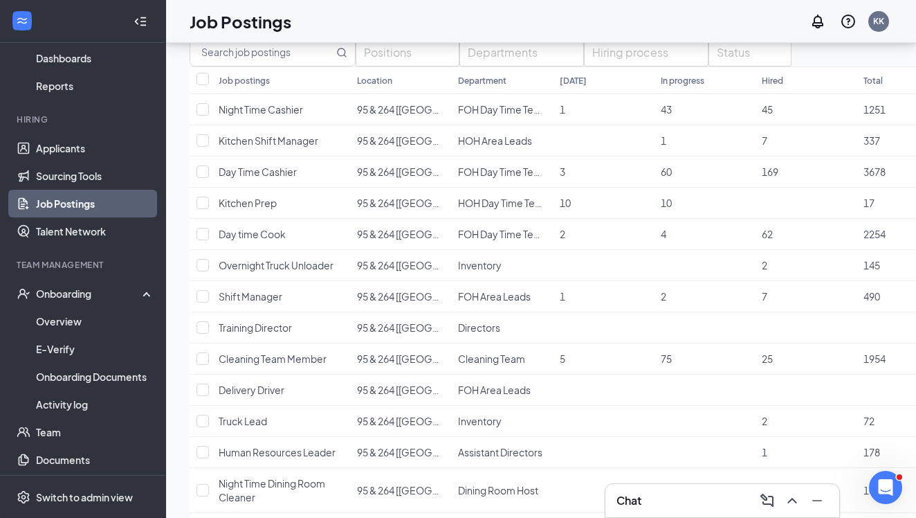
scroll to position [90, 0]
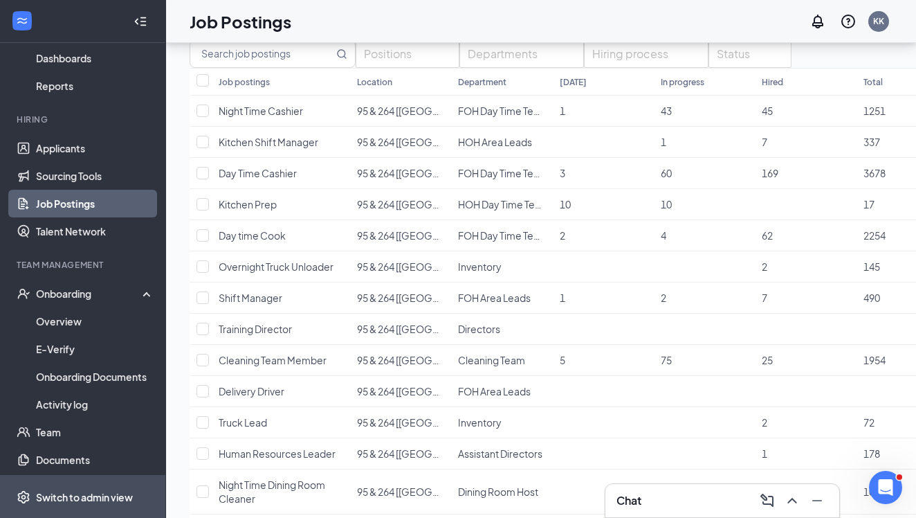
click at [102, 483] on span "Switch to admin view" at bounding box center [95, 496] width 118 height 42
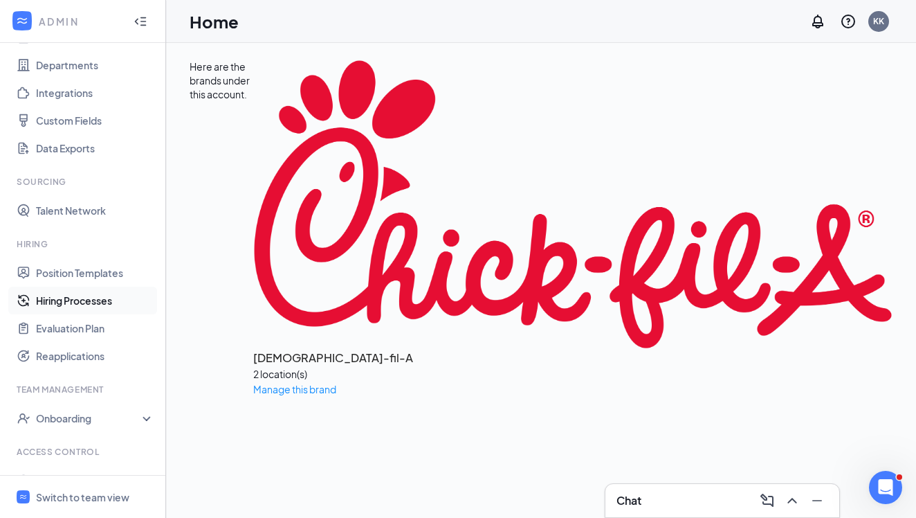
click at [111, 304] on link "Hiring Processes" at bounding box center [95, 300] width 118 height 28
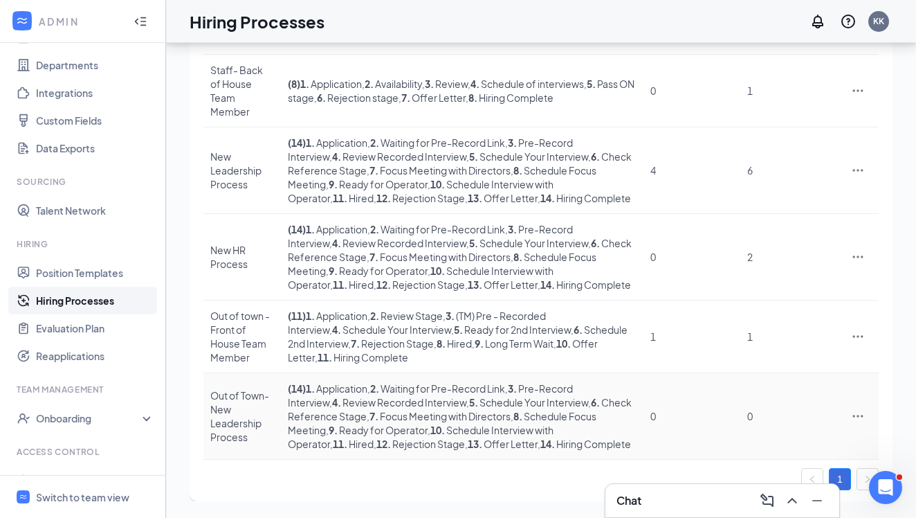
scroll to position [383, 0]
click at [862, 335] on icon "Ellipses" at bounding box center [858, 336] width 10 height 2
click at [763, 406] on span "Edit" at bounding box center [794, 413] width 125 height 15
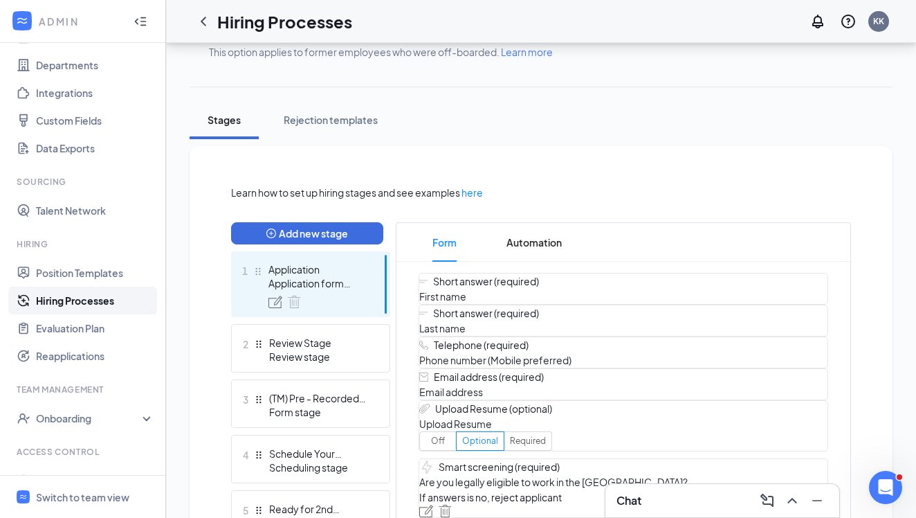
scroll to position [413, 0]
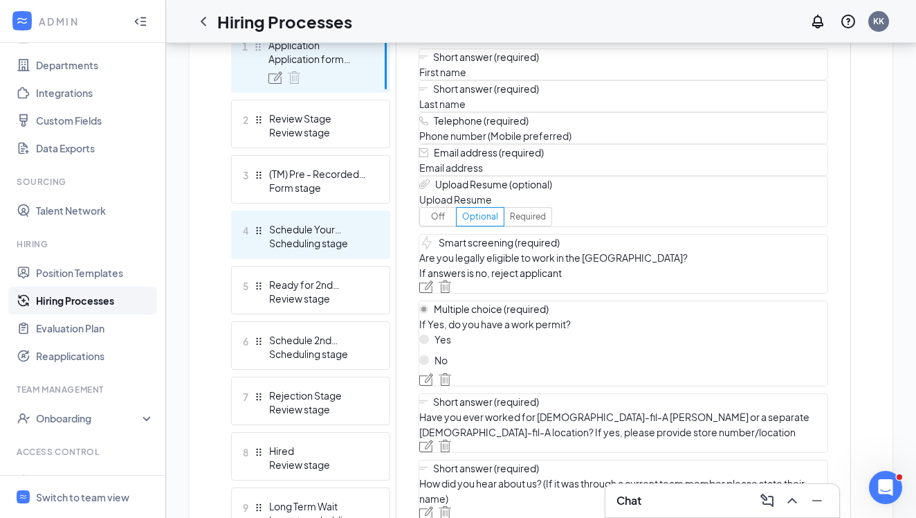
click at [325, 252] on div "4 Schedule Your Interview Scheduling stage" at bounding box center [310, 234] width 159 height 48
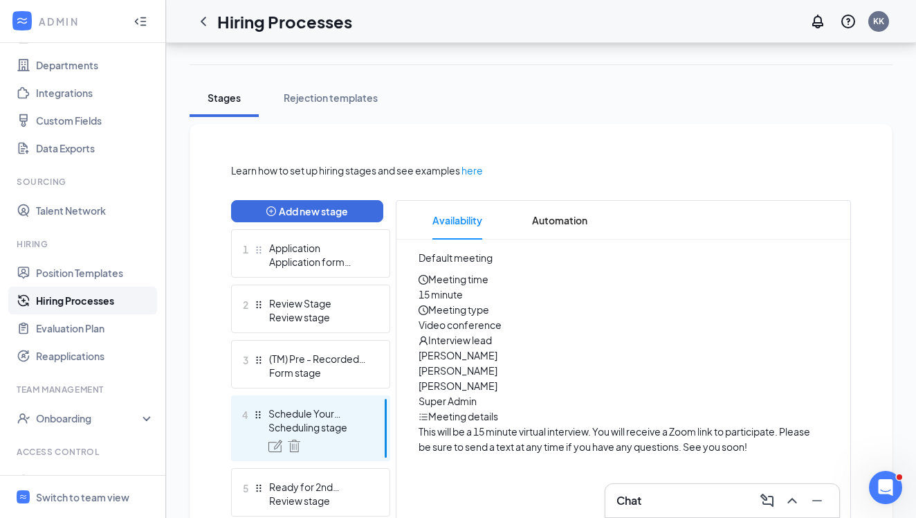
scroll to position [43, 0]
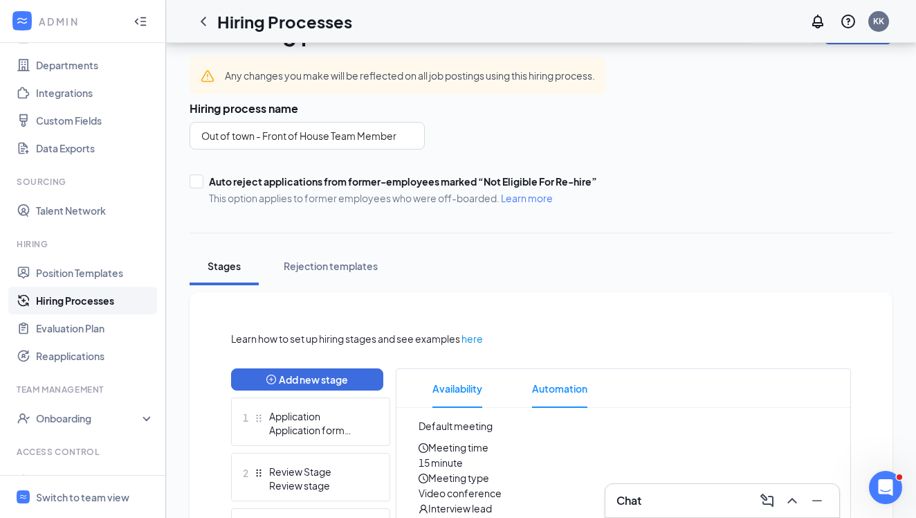
click at [537, 382] on span "Automation" at bounding box center [559, 388] width 55 height 39
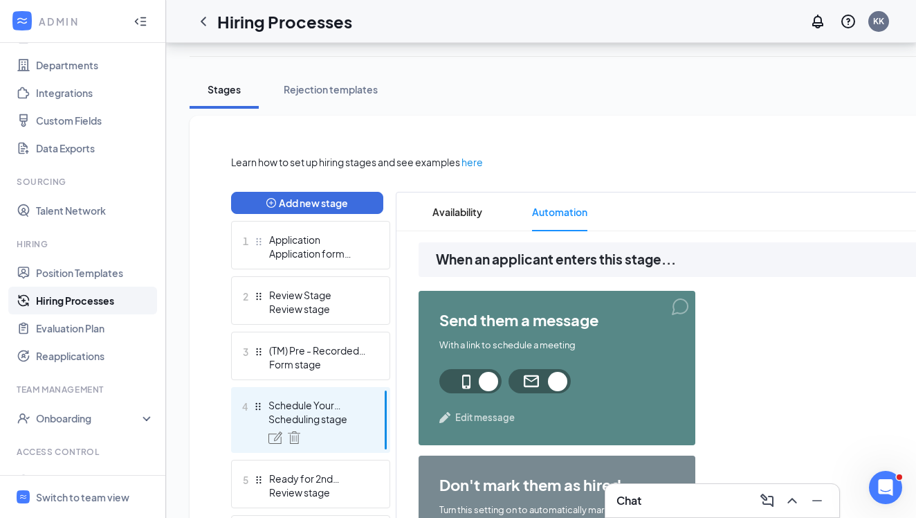
scroll to position [352, 0]
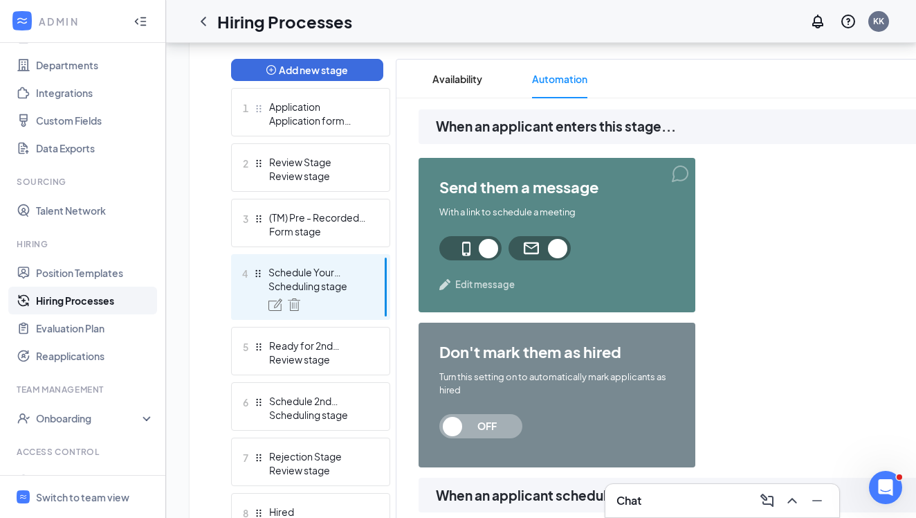
click at [476, 286] on span "Edit message" at bounding box center [485, 284] width 60 height 14
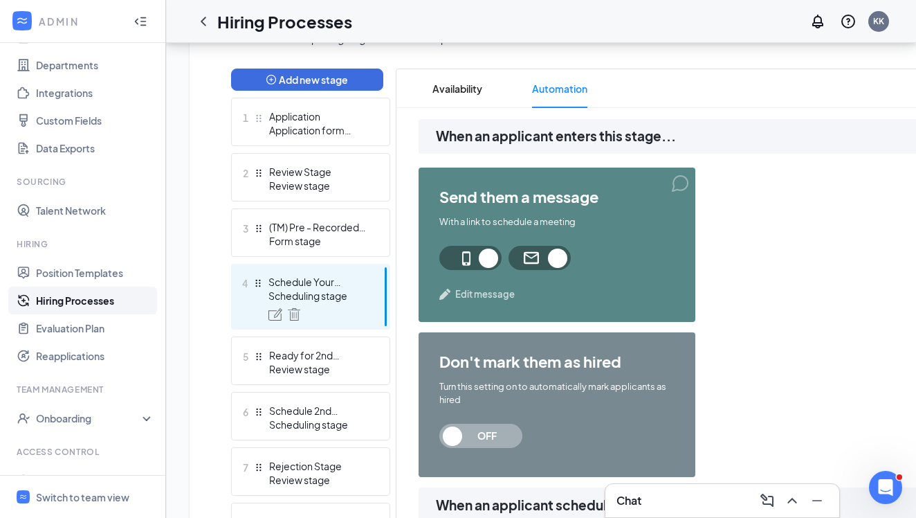
scroll to position [357, 0]
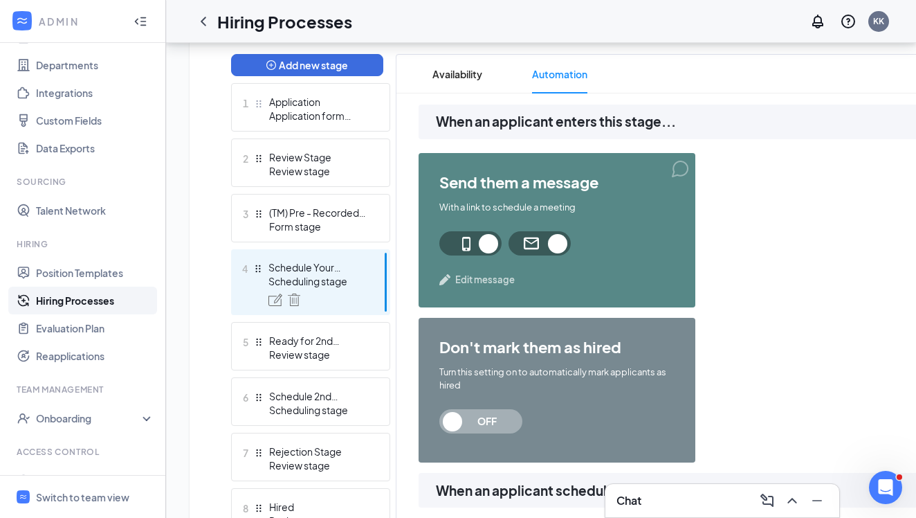
click at [474, 280] on span "Edit message" at bounding box center [485, 280] width 60 height 14
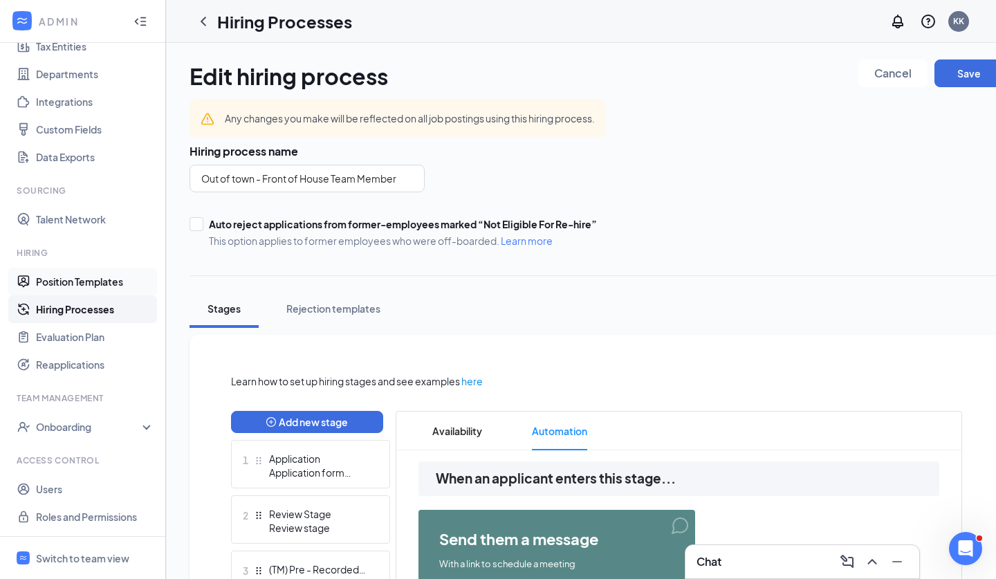
scroll to position [0, 0]
click at [89, 517] on div "Switch to team view" at bounding box center [82, 559] width 93 height 14
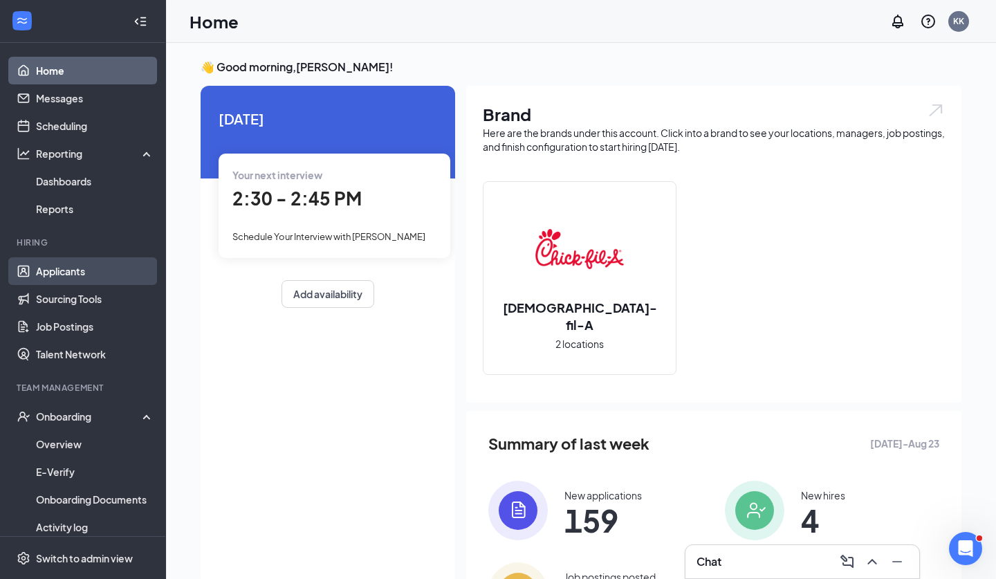
click at [71, 278] on link "Applicants" at bounding box center [95, 271] width 118 height 28
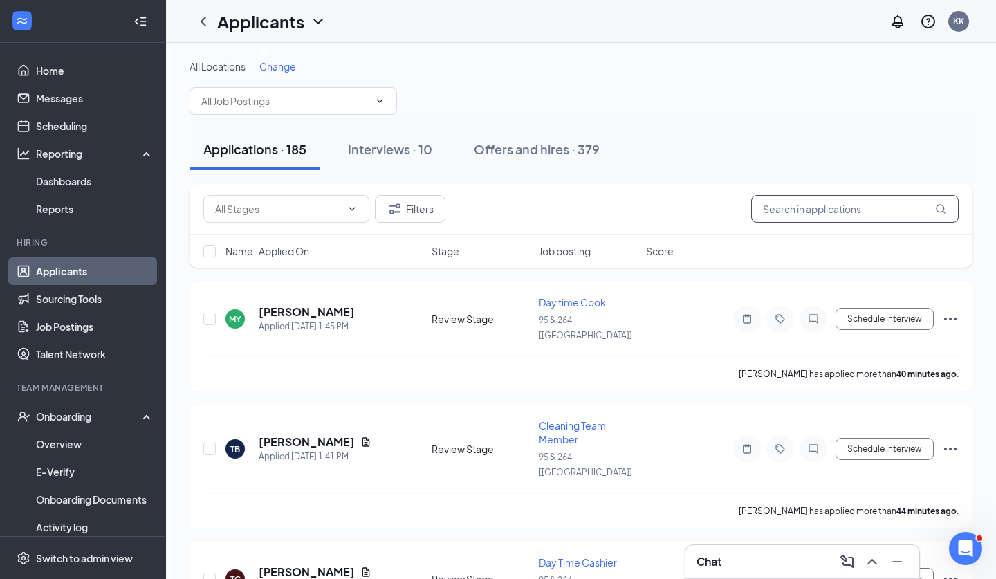
click at [806, 222] on input "text" at bounding box center [856, 209] width 208 height 28
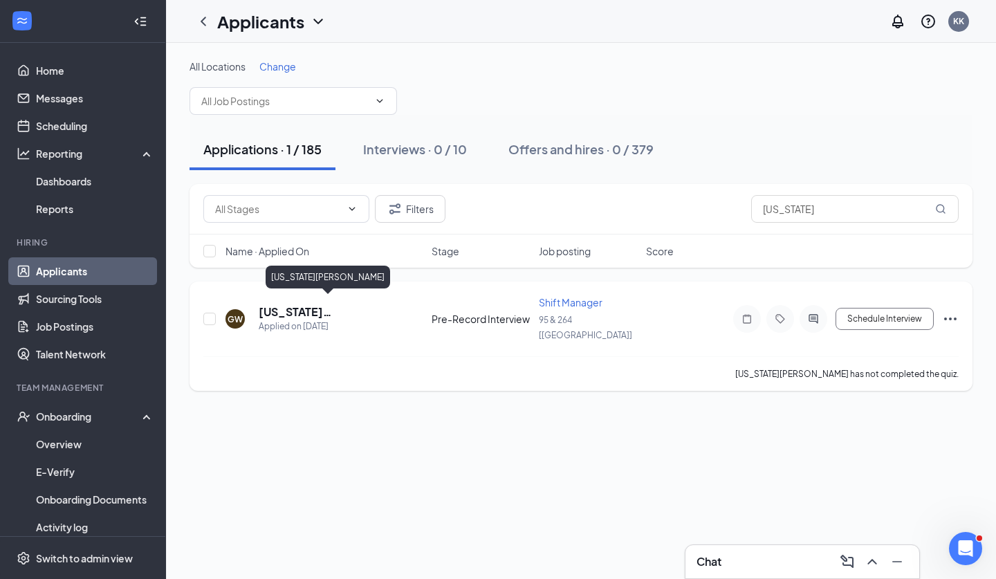
click at [338, 304] on h5 "[US_STATE][PERSON_NAME]" at bounding box center [327, 311] width 136 height 15
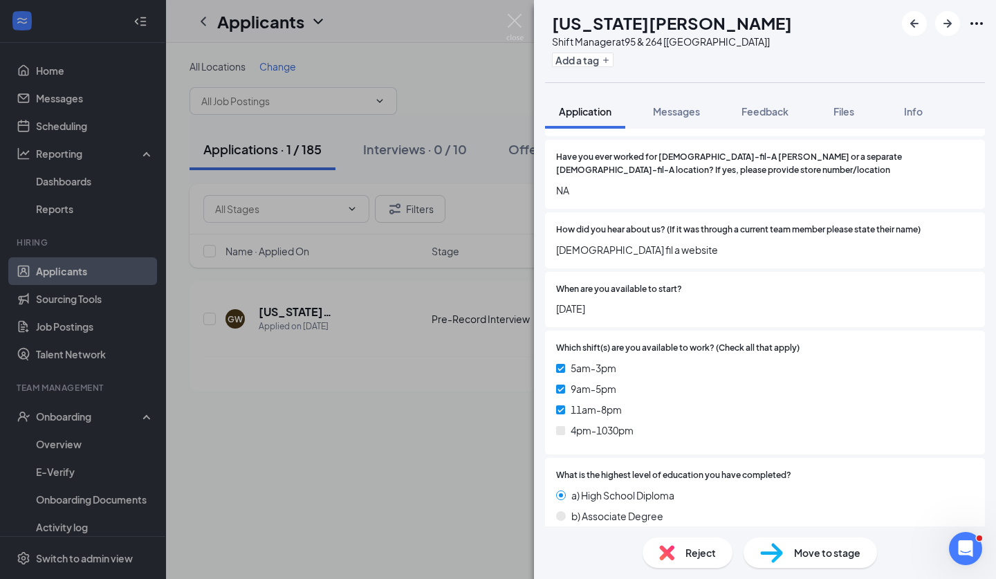
scroll to position [330, 0]
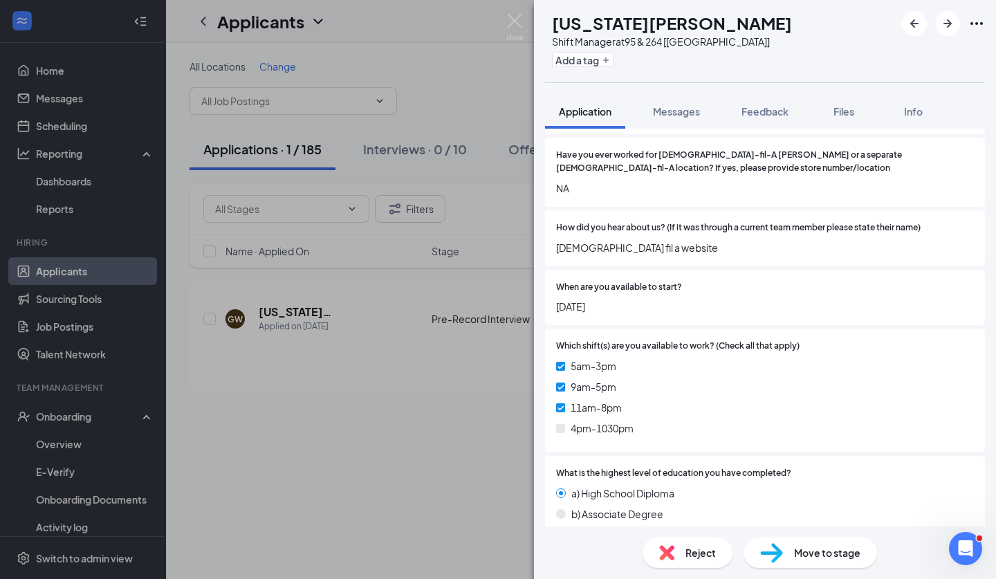
click at [776, 517] on div "Reject Move to stage" at bounding box center [765, 553] width 462 height 53
click at [779, 517] on img at bounding box center [772, 553] width 23 height 20
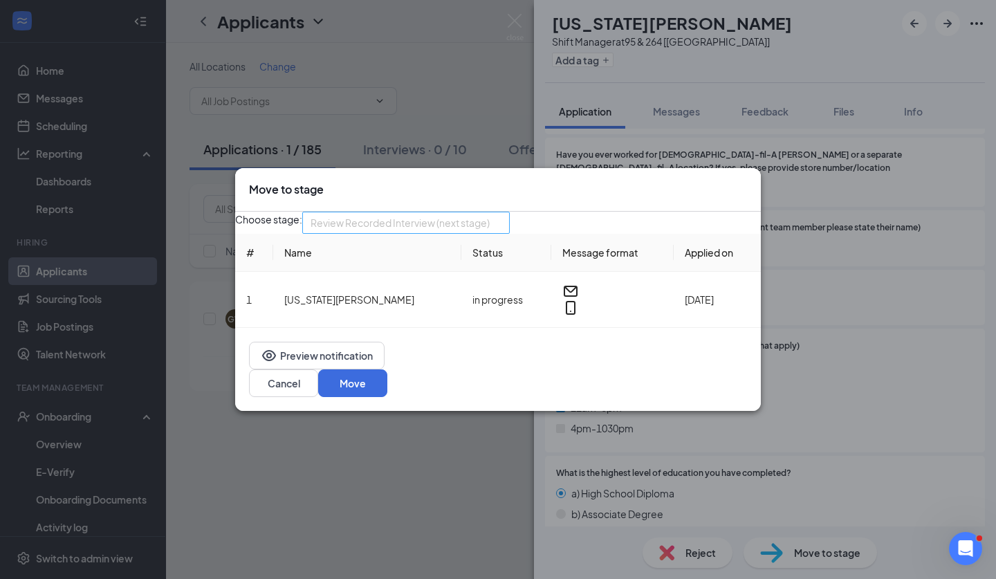
click at [448, 233] on span "Review Recorded Interview (next stage)" at bounding box center [400, 222] width 179 height 21
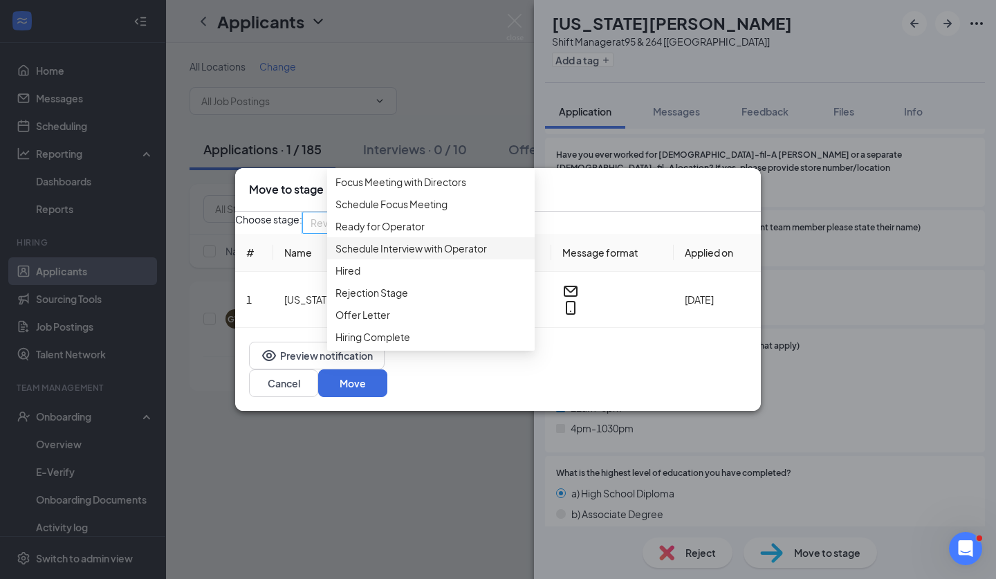
scroll to position [270, 0]
click at [429, 282] on div "Rejection Stage" at bounding box center [431, 293] width 208 height 22
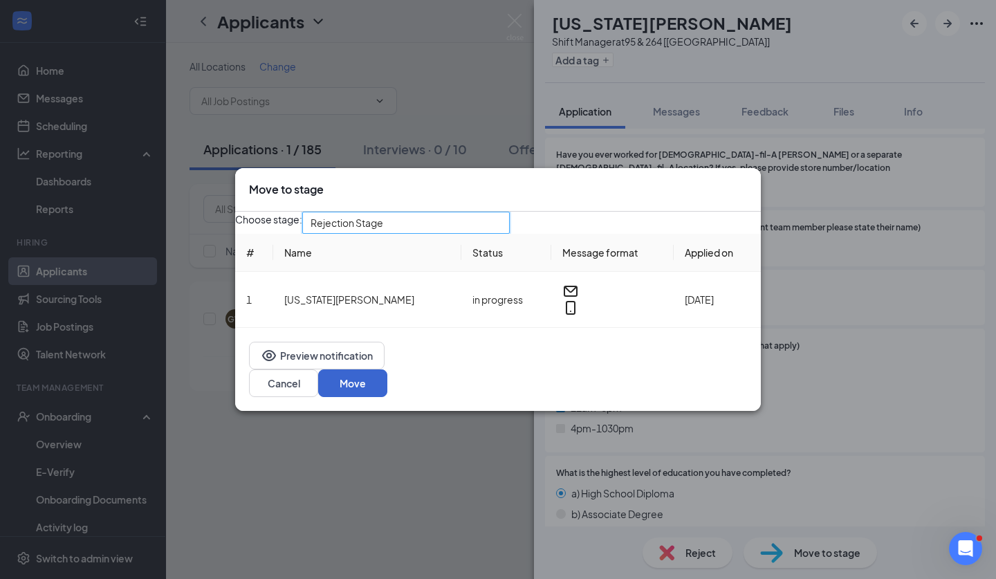
click at [388, 377] on button "Move" at bounding box center [352, 384] width 69 height 28
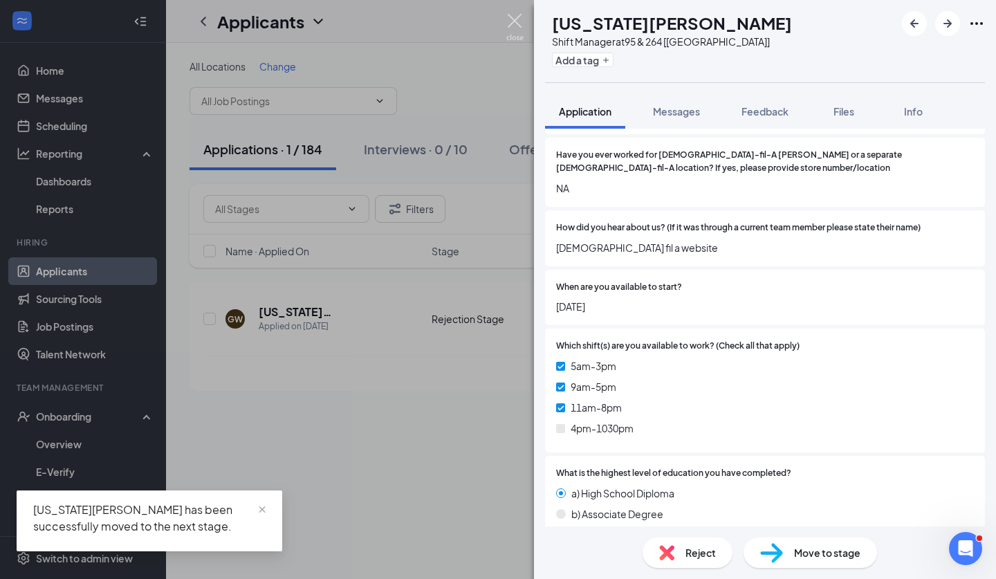
click at [513, 21] on img at bounding box center [515, 27] width 17 height 27
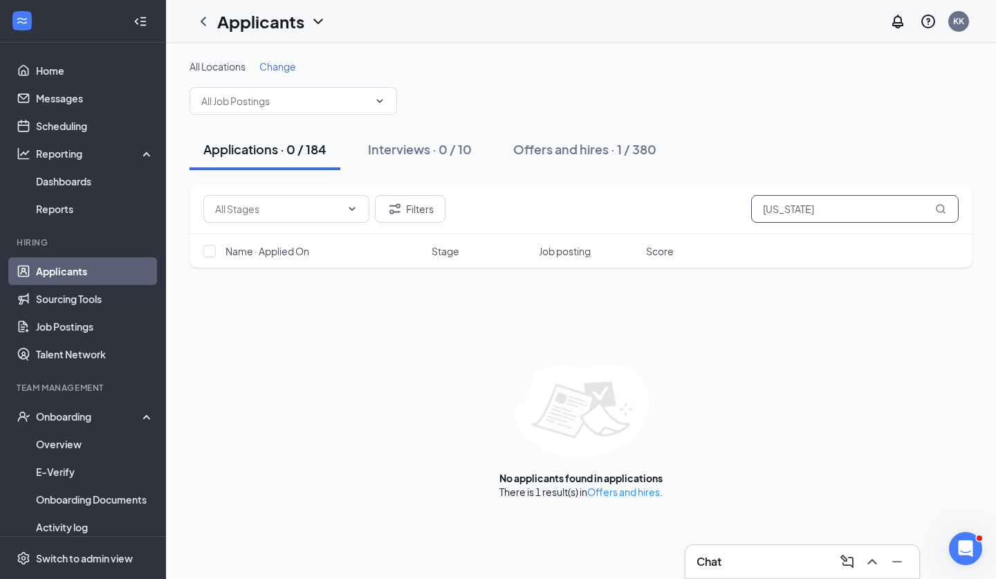
drag, startPoint x: 801, startPoint y: 212, endPoint x: 566, endPoint y: 199, distance: 235.6
click at [566, 199] on div "Filters Georgia" at bounding box center [581, 209] width 756 height 28
type input "\"
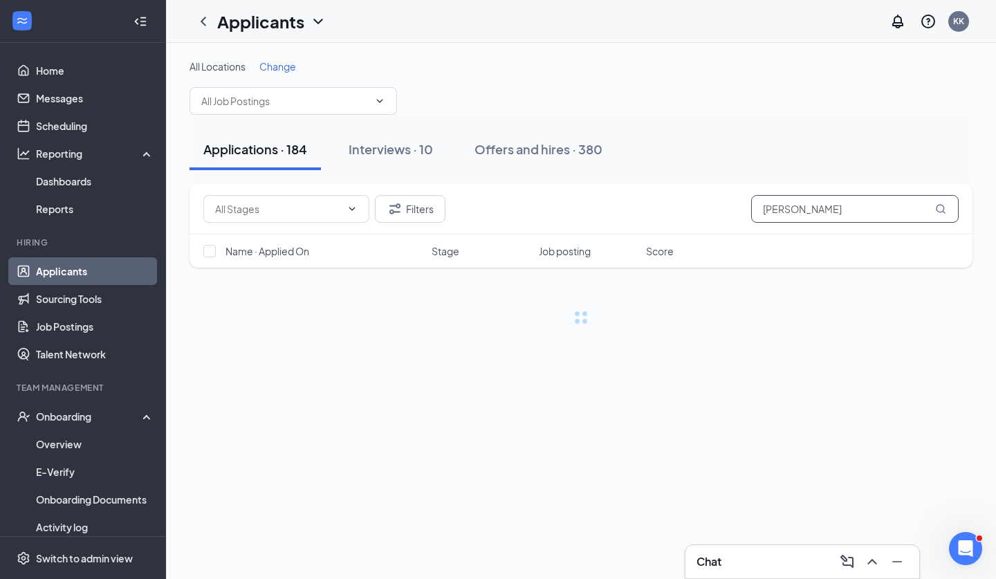
type input "shannon"
